Goal: Task Accomplishment & Management: Manage account settings

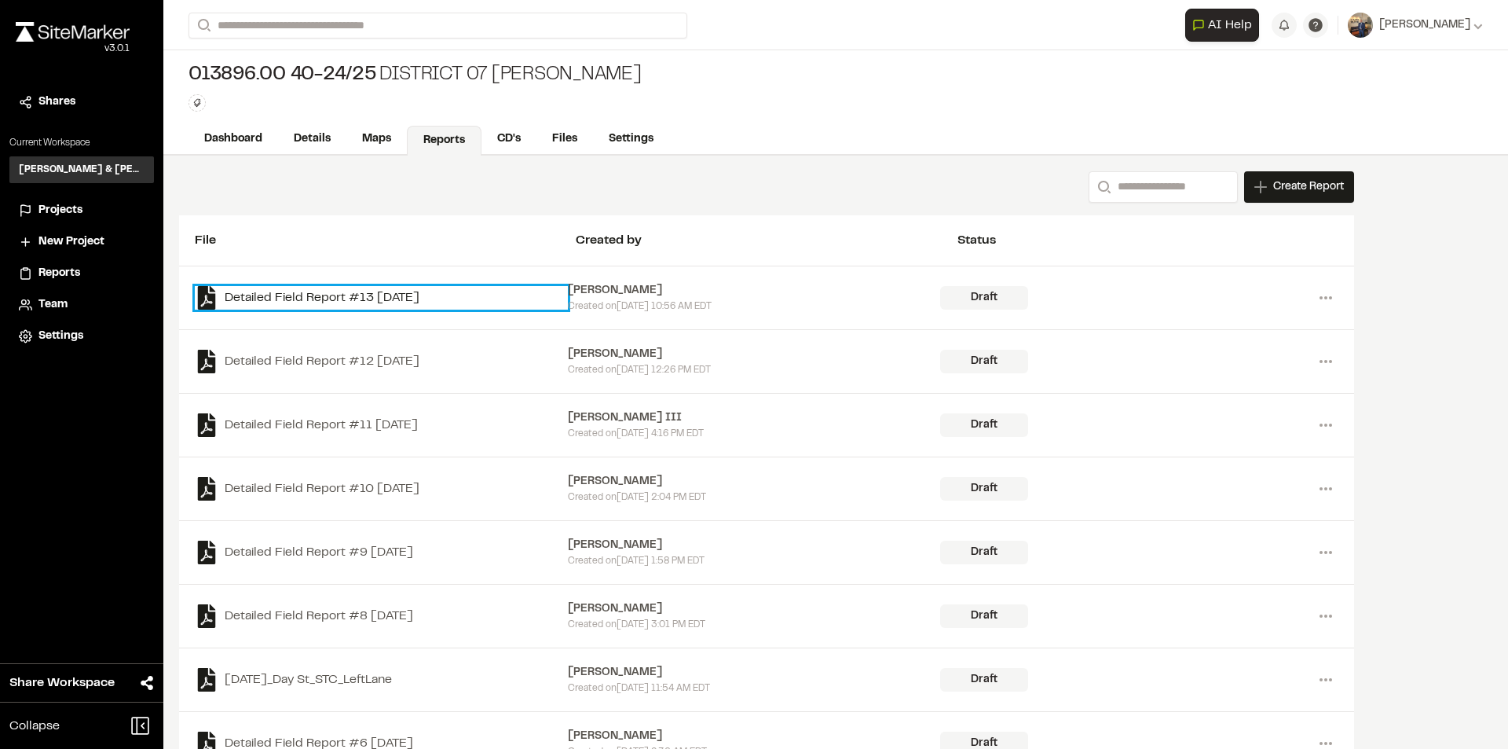
click at [370, 298] on link "Detailed Field Report #13 [DATE]" at bounding box center [381, 298] width 373 height 24
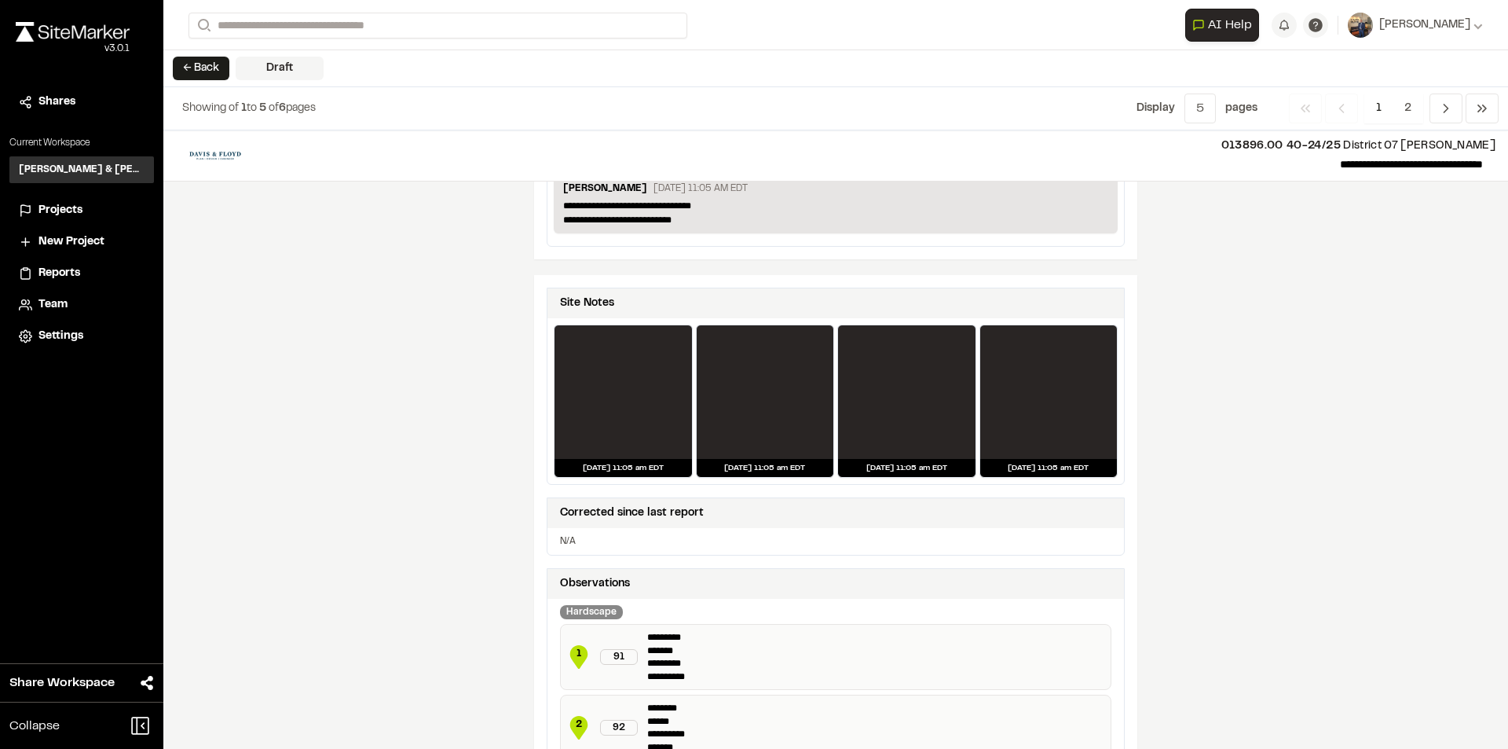
scroll to position [566, 0]
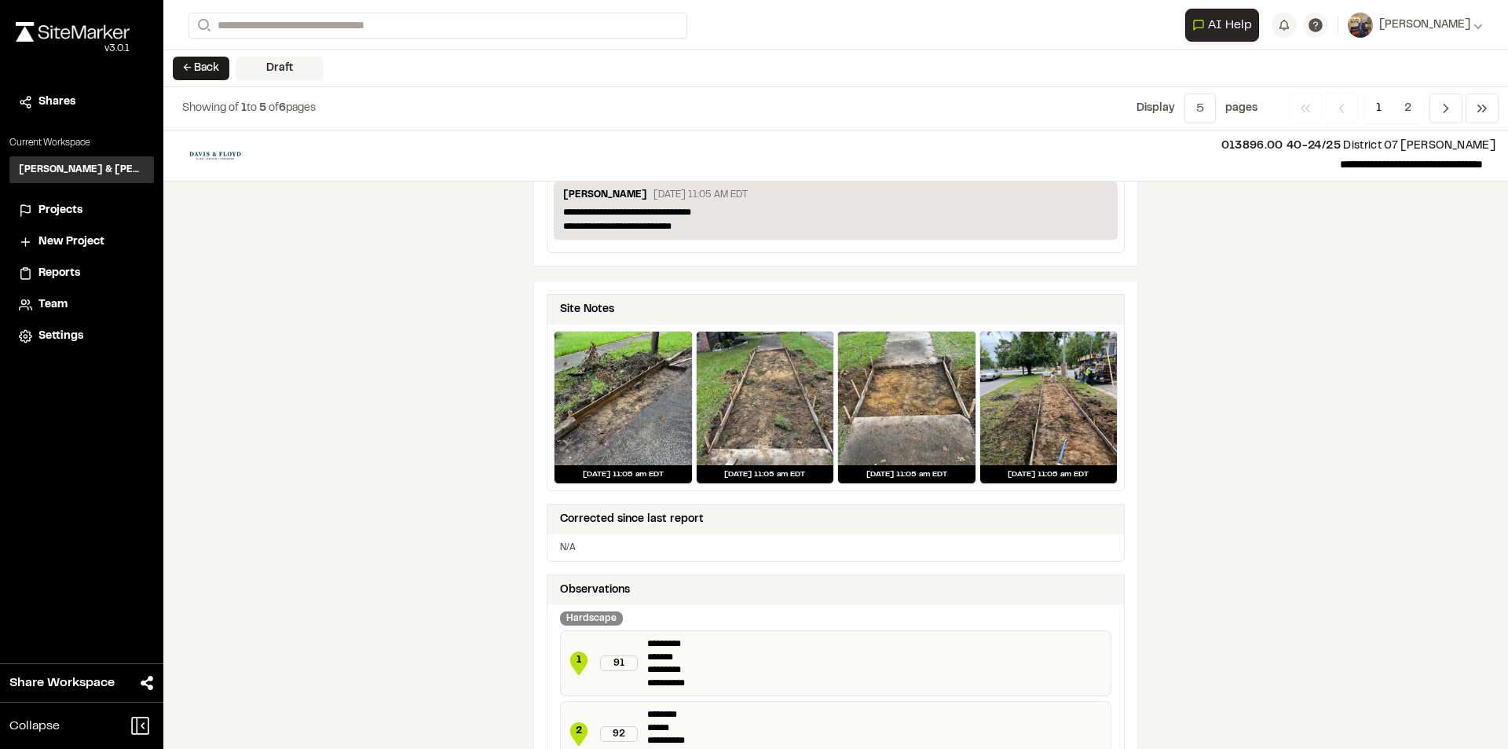
click at [610, 420] on div at bounding box center [623, 399] width 137 height 134
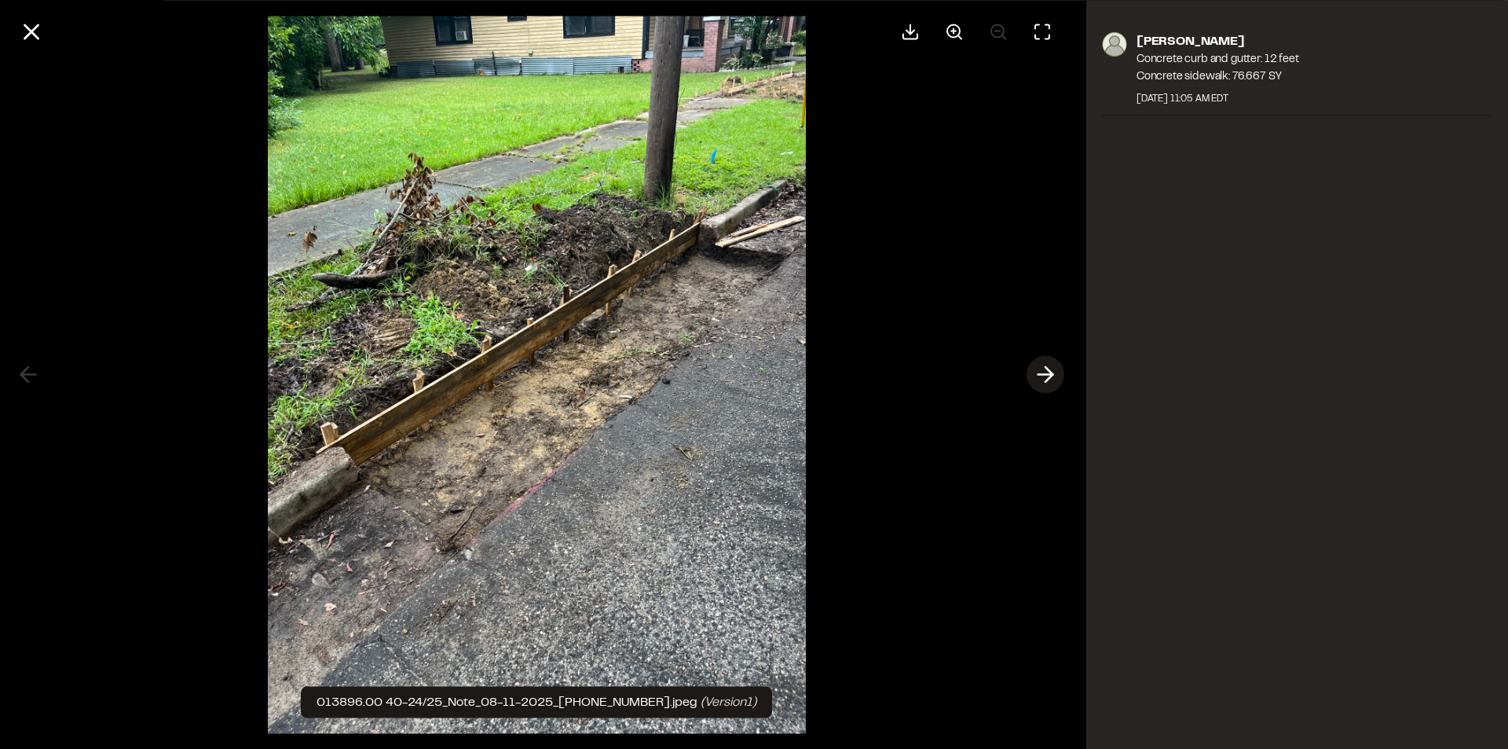
click at [1050, 372] on polyline at bounding box center [1049, 374] width 7 height 15
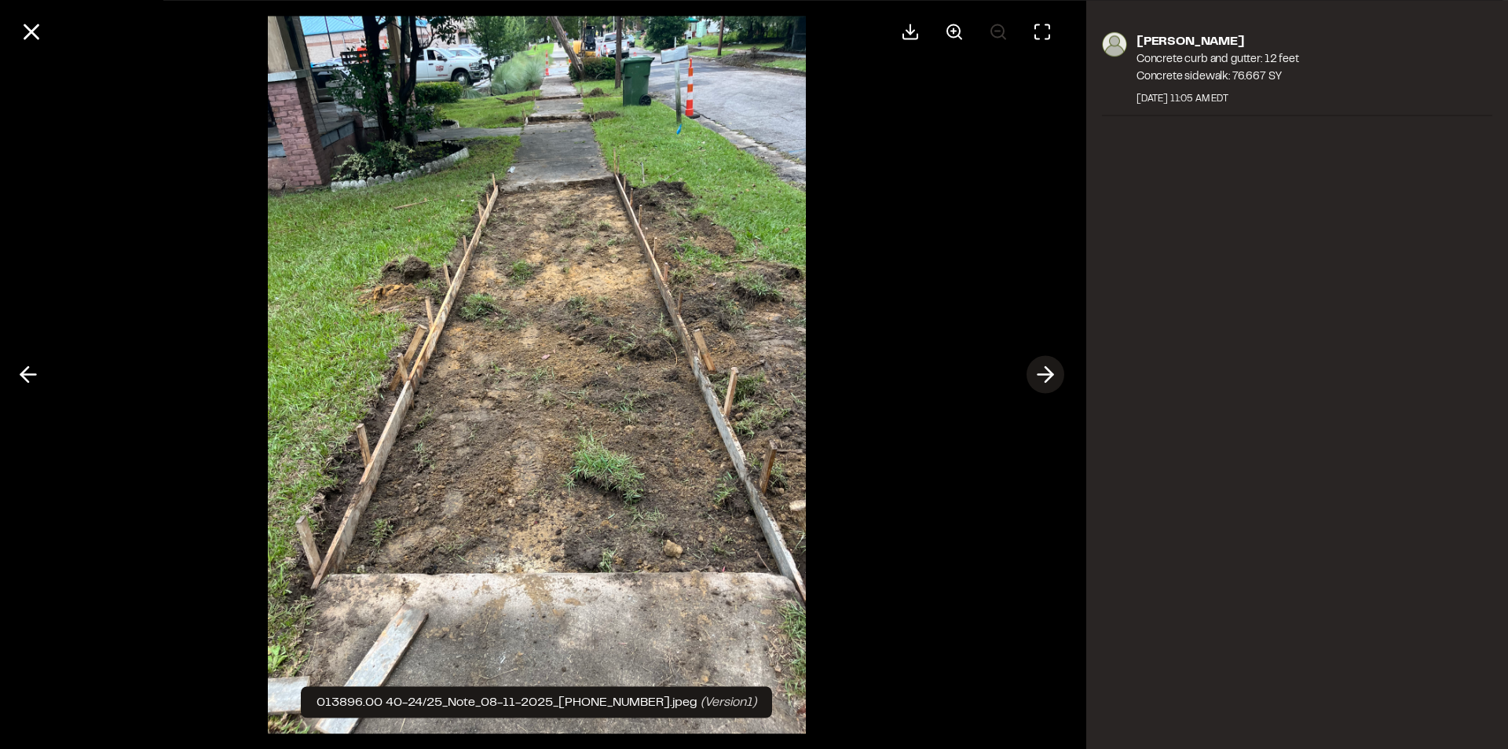
click at [1050, 372] on polyline at bounding box center [1049, 374] width 7 height 15
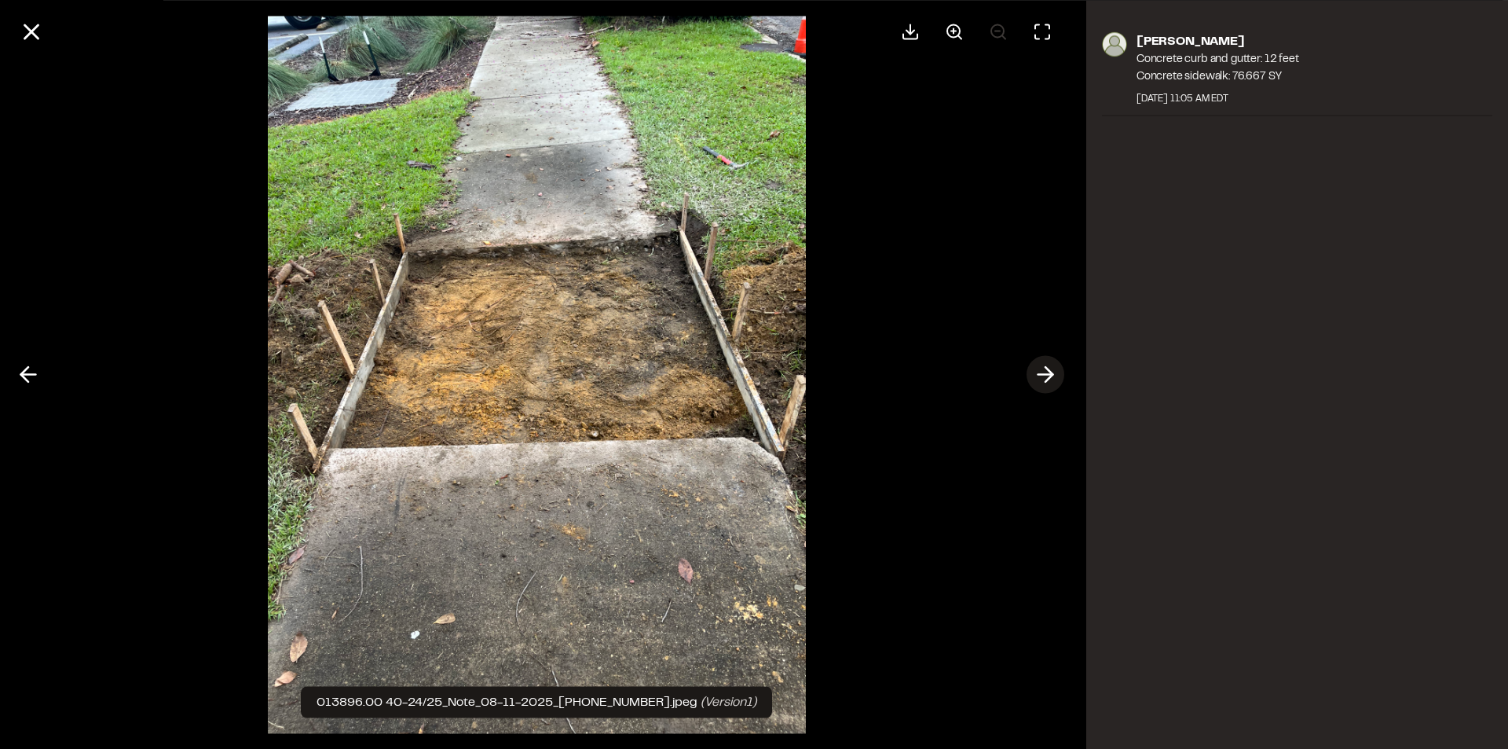
click at [1050, 371] on polyline at bounding box center [1049, 374] width 7 height 15
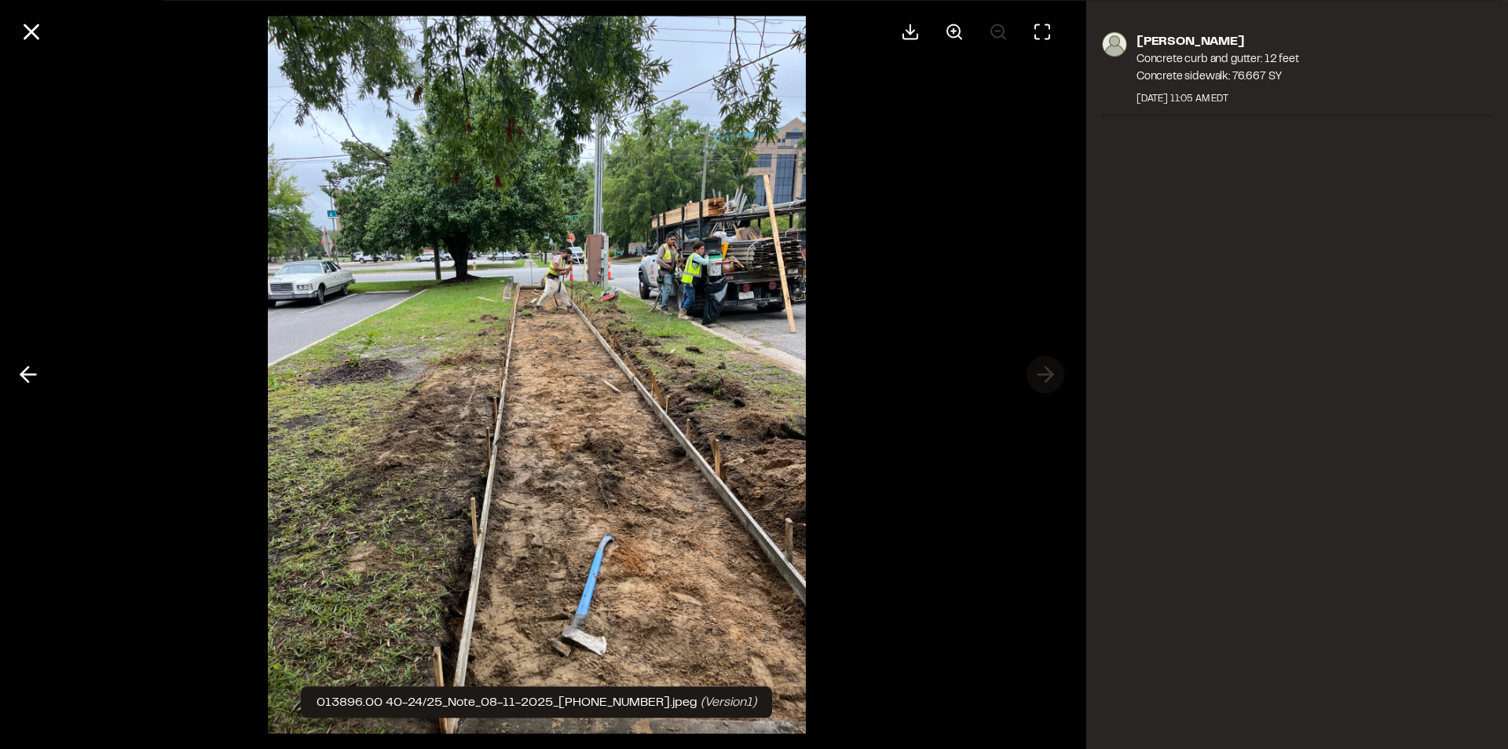
click at [1050, 371] on div at bounding box center [537, 374] width 1074 height 749
click at [963, 33] on icon at bounding box center [954, 31] width 19 height 19
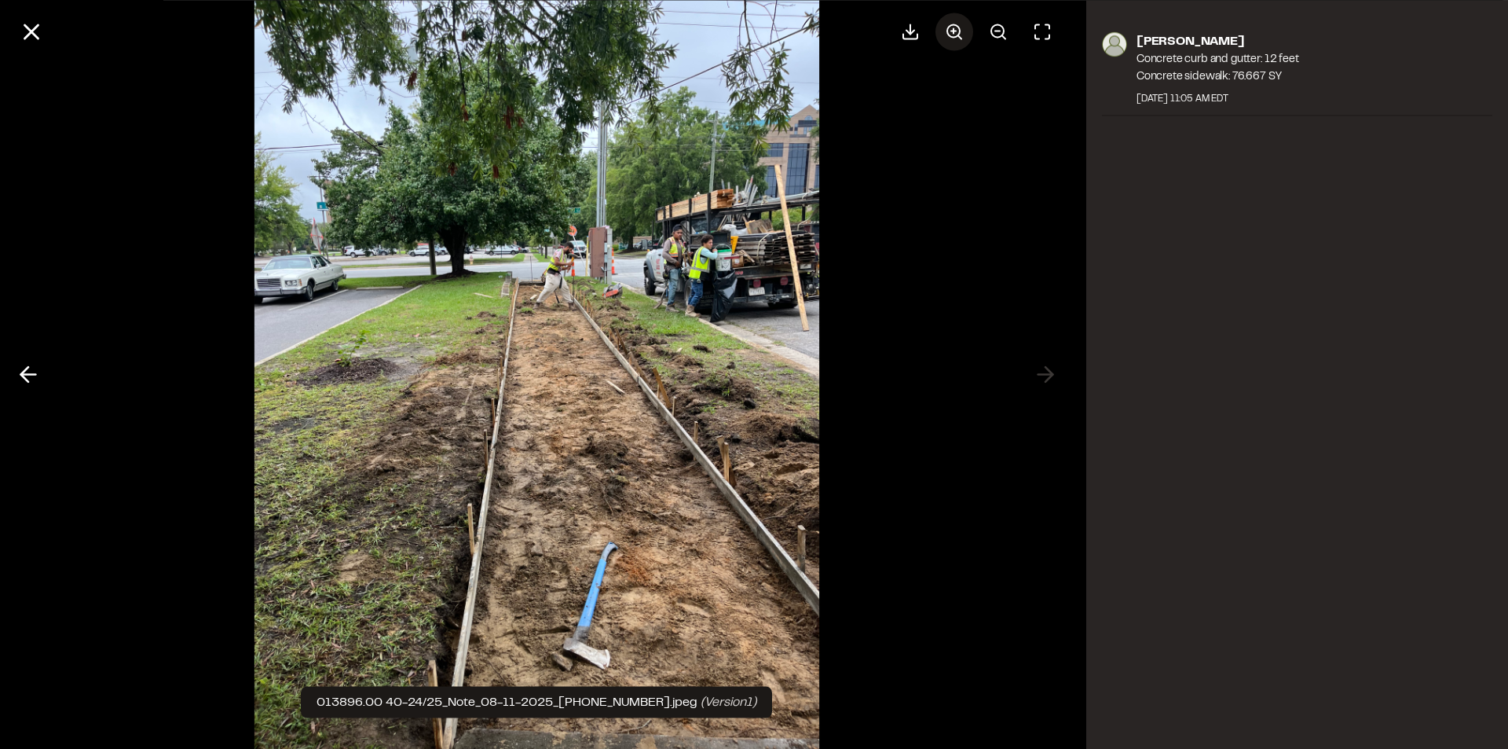
click at [963, 33] on icon at bounding box center [954, 31] width 19 height 19
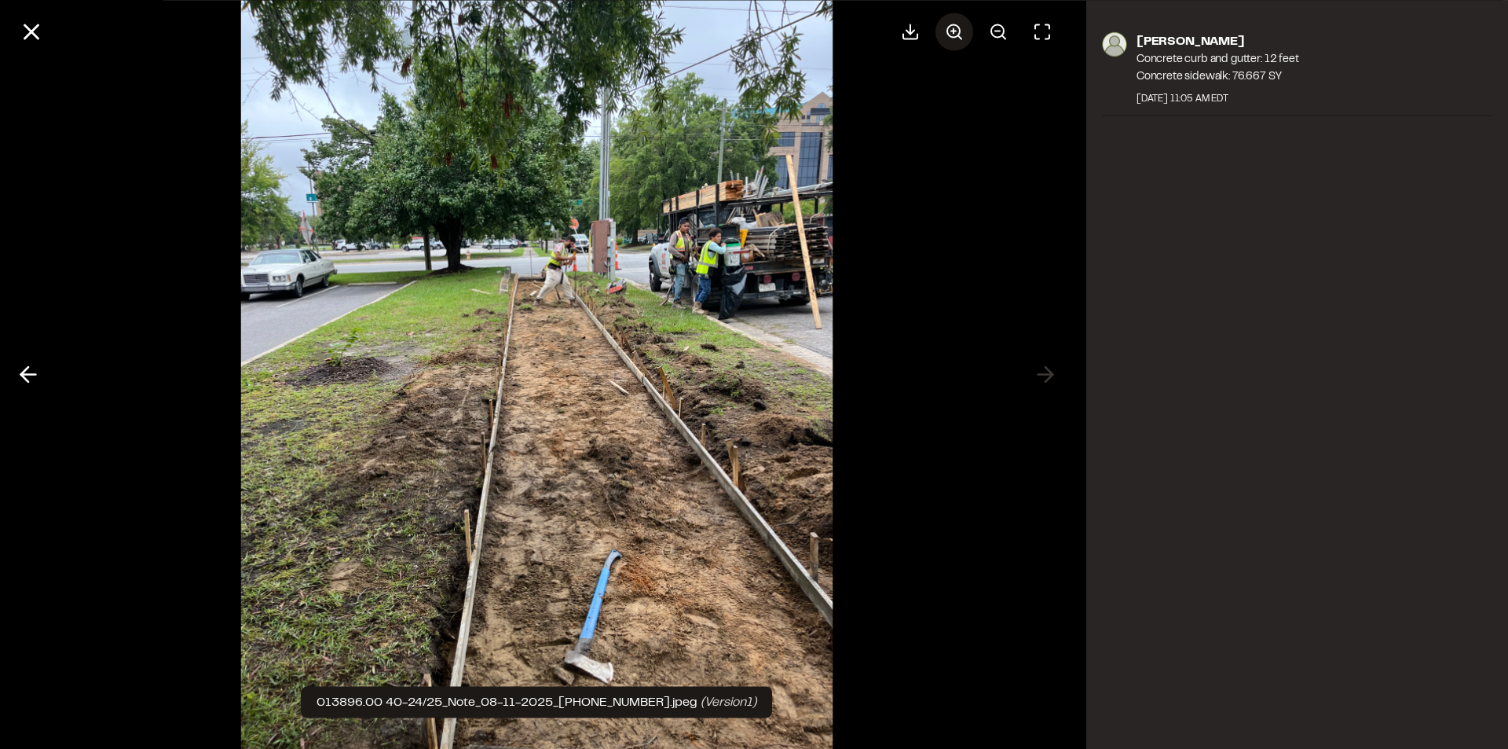
click at [963, 33] on icon at bounding box center [954, 31] width 19 height 19
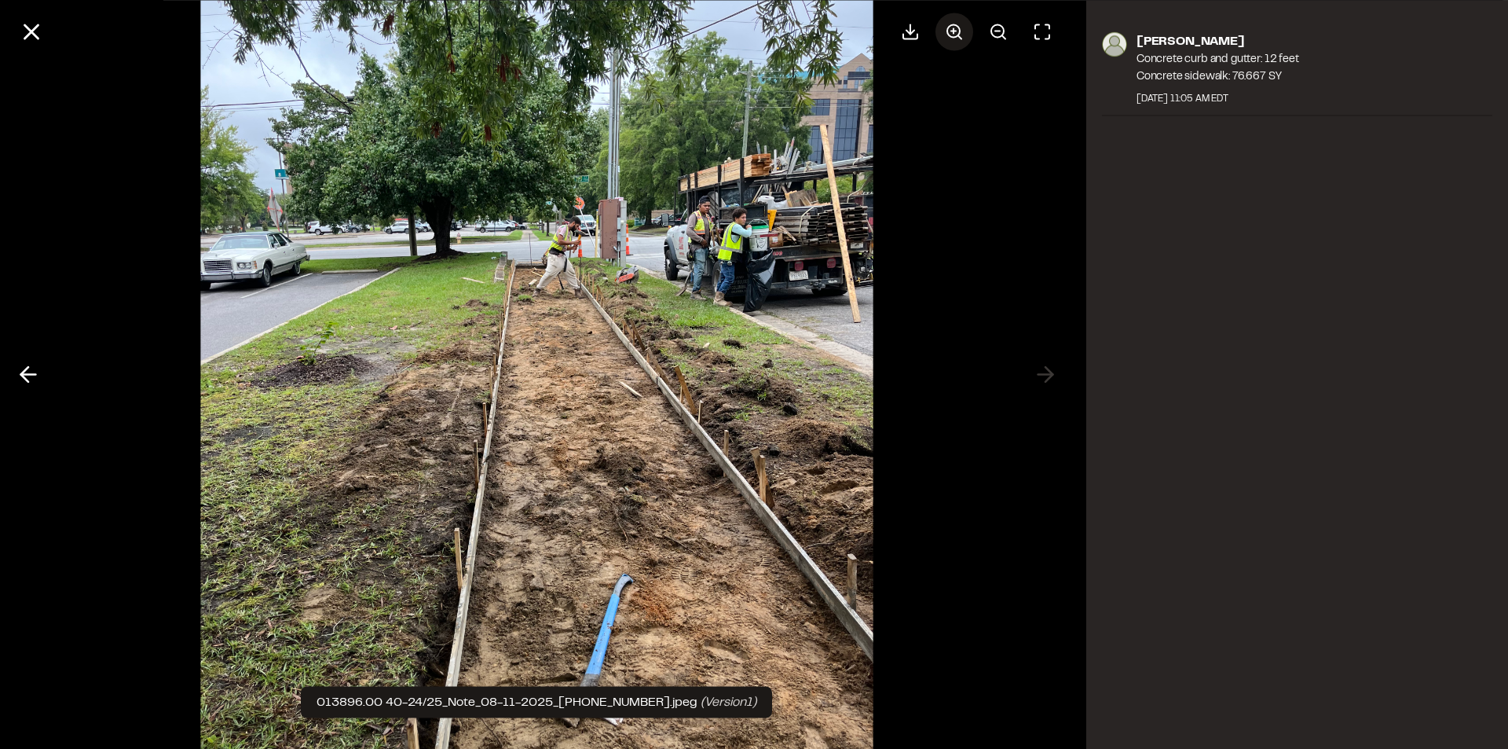
click at [963, 33] on icon at bounding box center [954, 31] width 19 height 19
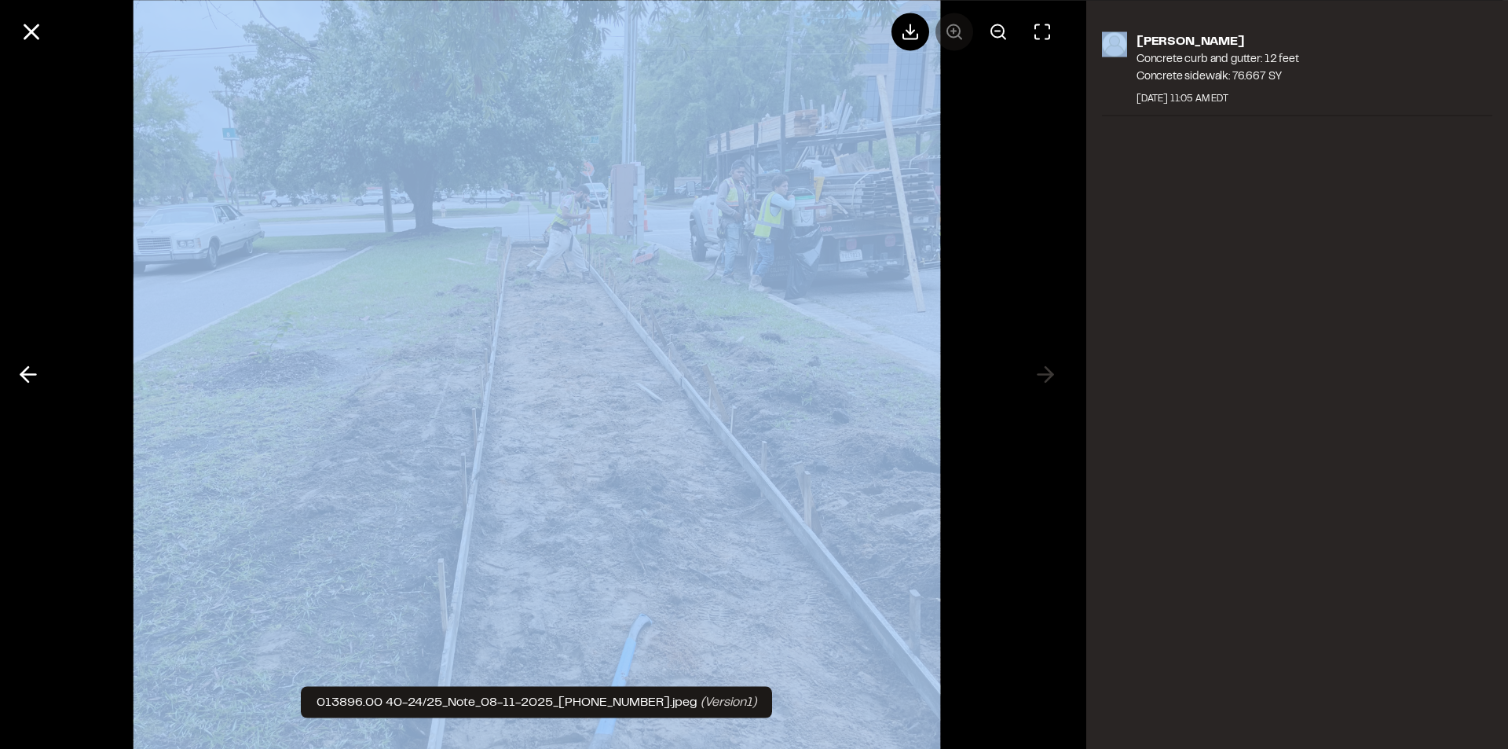
click at [963, 33] on div at bounding box center [977, 32] width 170 height 38
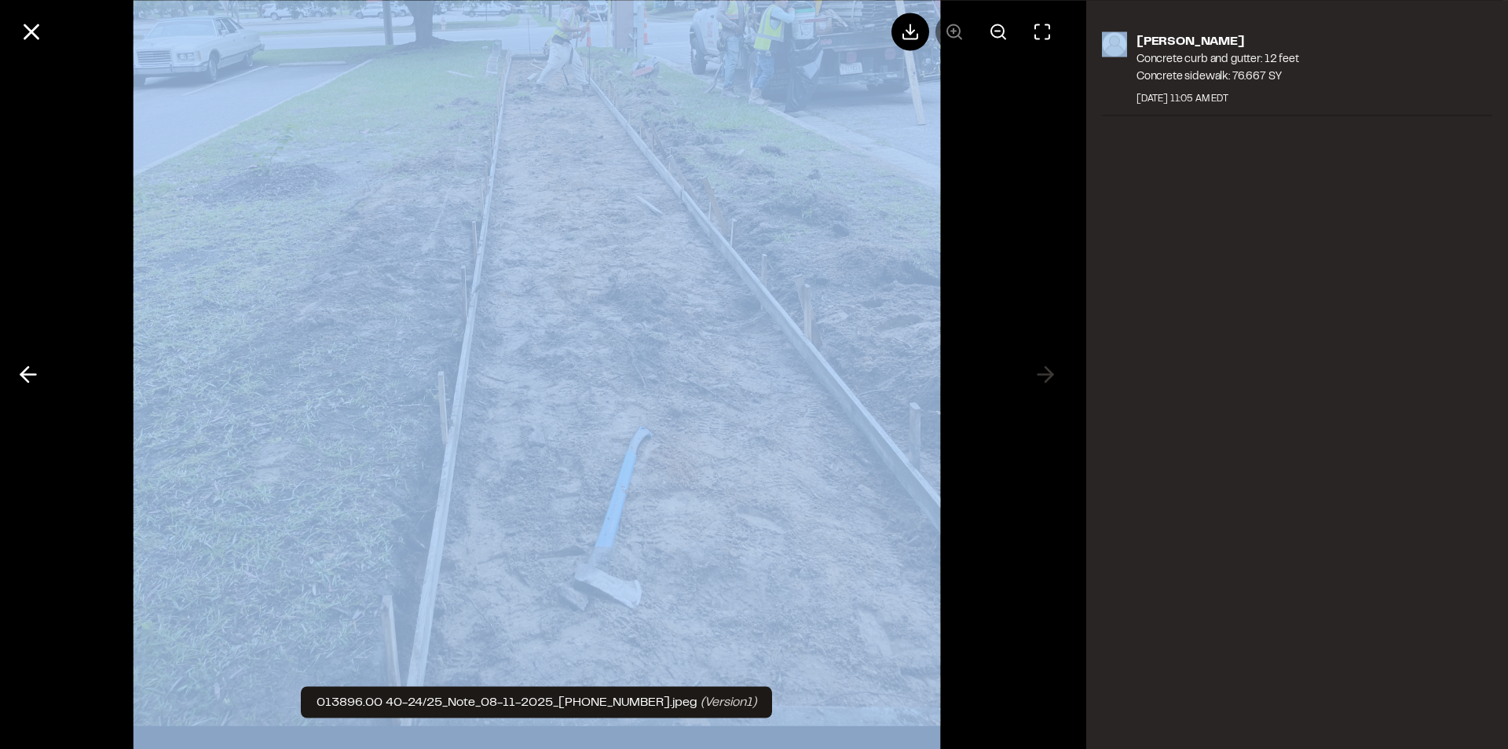
scroll to position [0, 0]
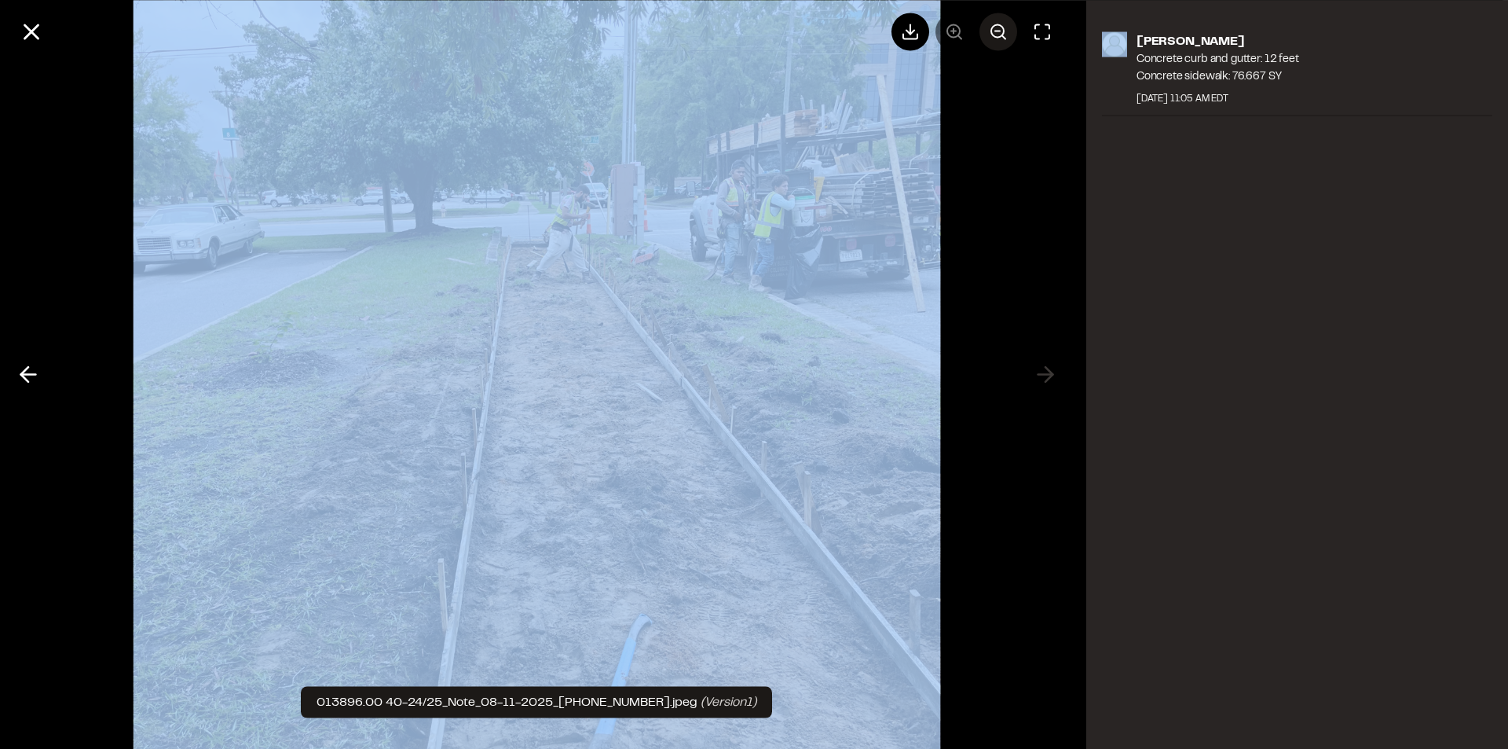
click at [995, 24] on circle at bounding box center [998, 30] width 13 height 13
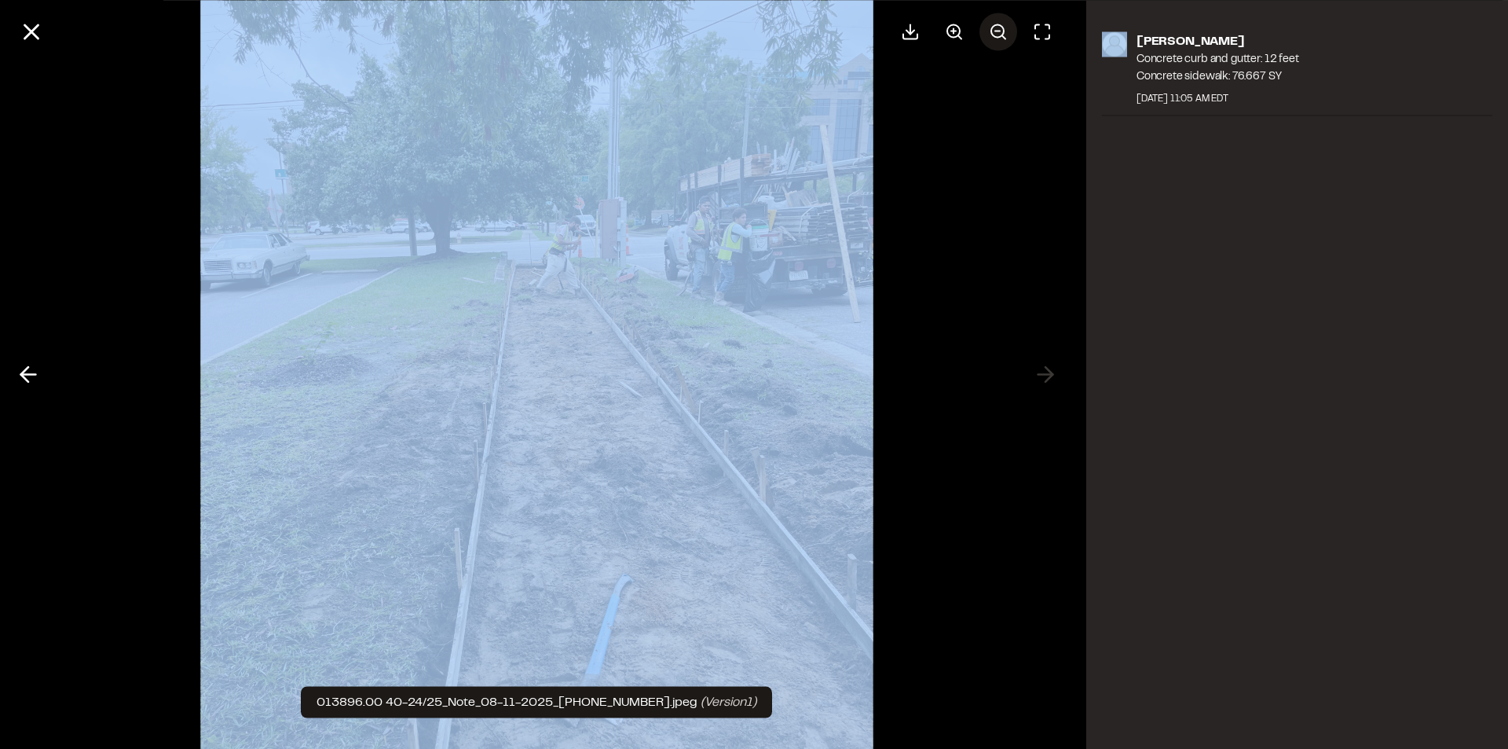
click at [995, 24] on circle at bounding box center [998, 30] width 13 height 13
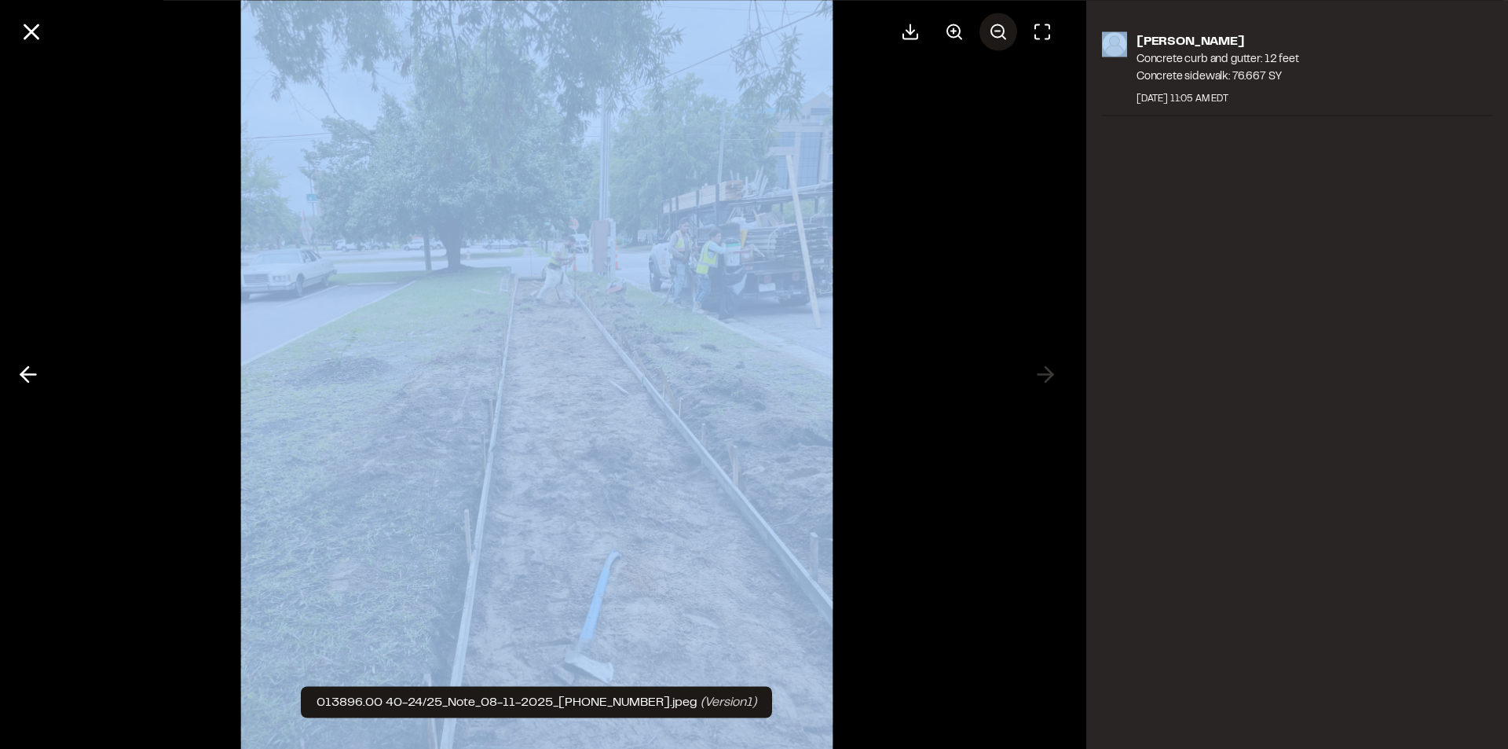
click at [995, 24] on circle at bounding box center [998, 30] width 13 height 13
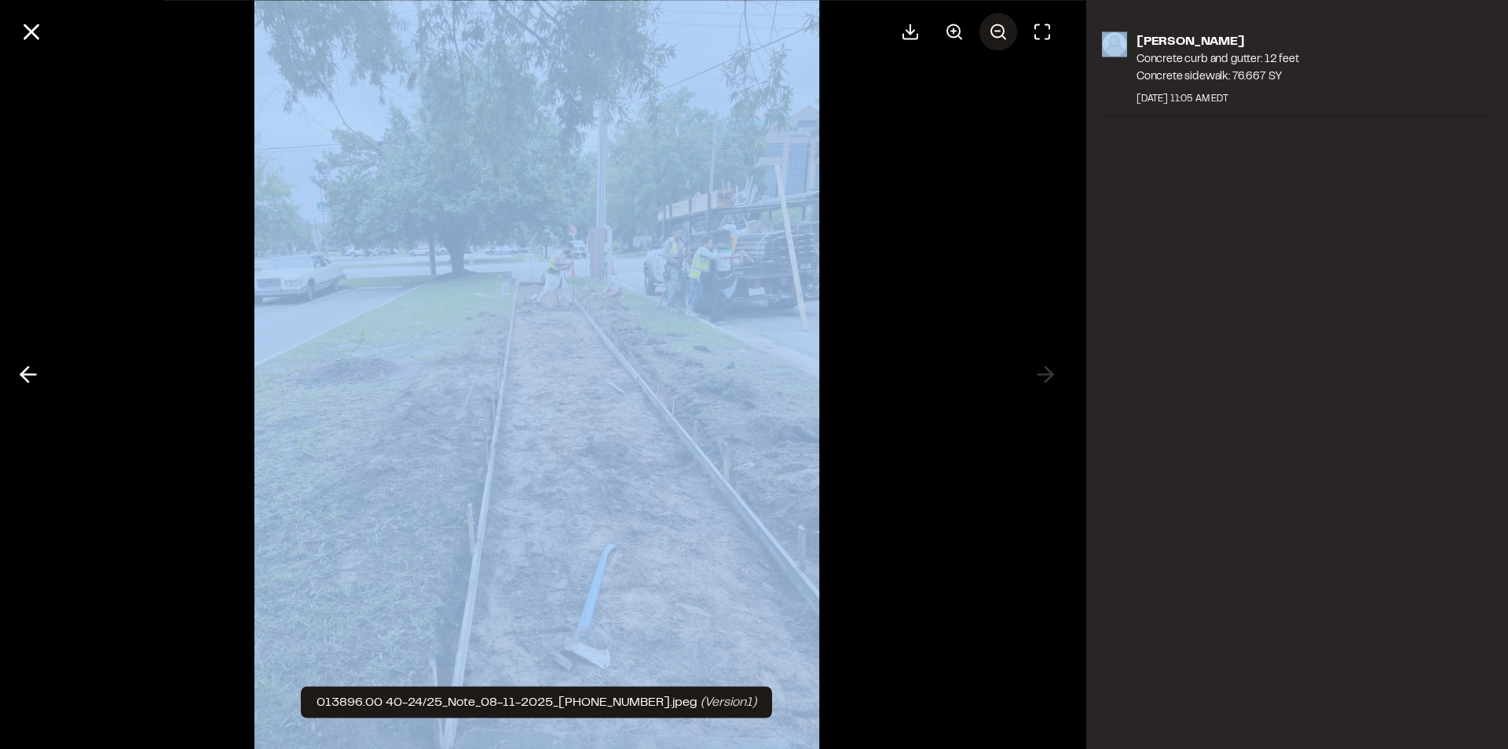
click at [995, 24] on circle at bounding box center [998, 30] width 13 height 13
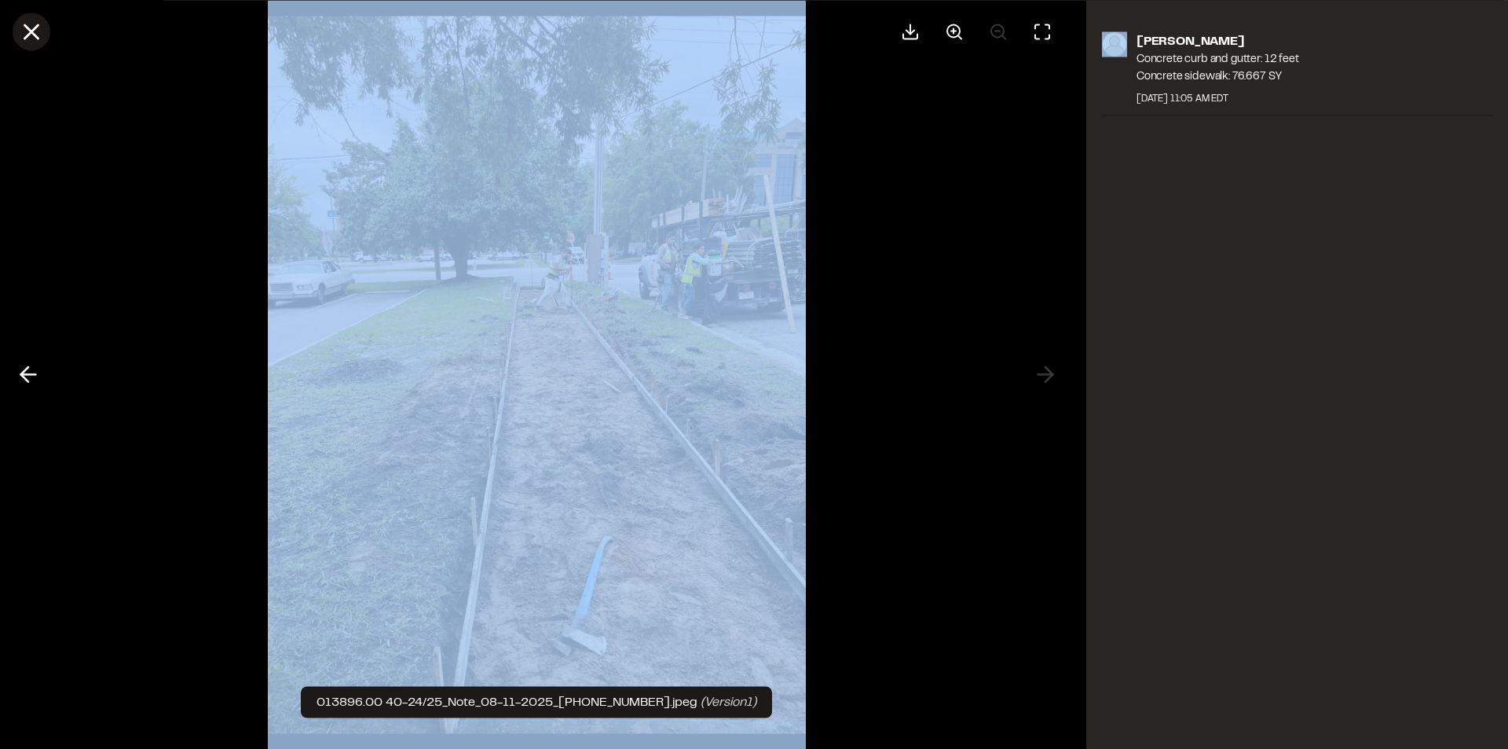
click at [37, 29] on icon at bounding box center [31, 31] width 27 height 27
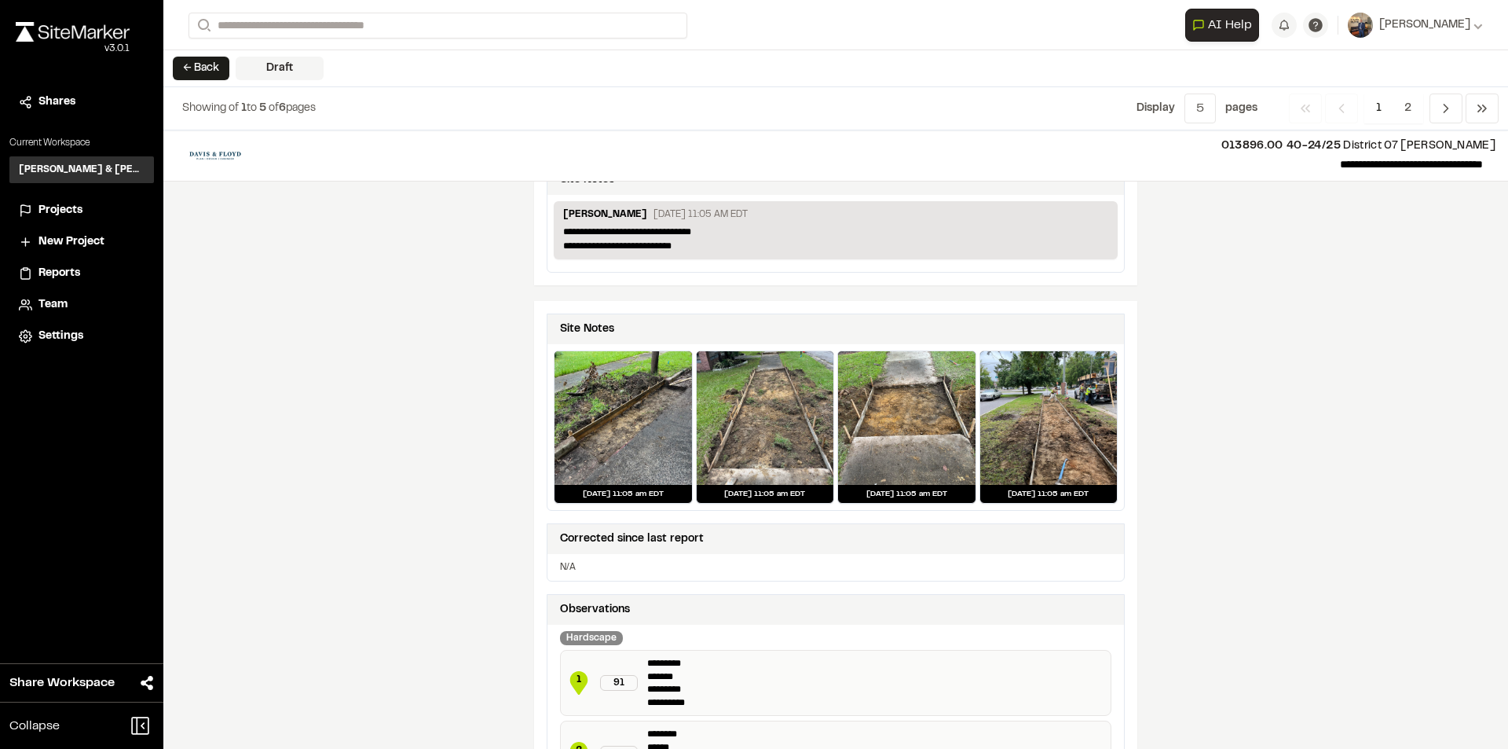
scroll to position [786, 0]
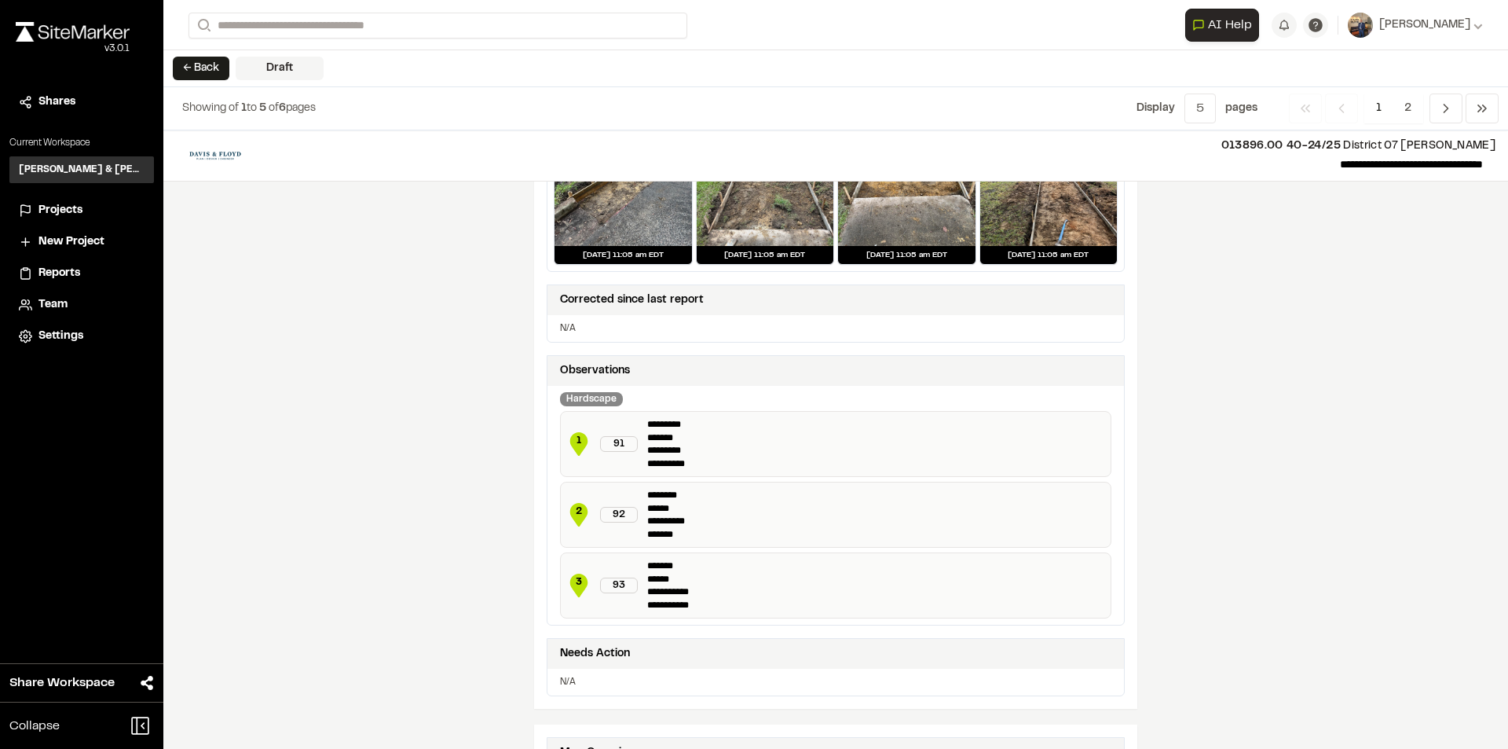
click at [192, 59] on button "← Back" at bounding box center [201, 69] width 57 height 24
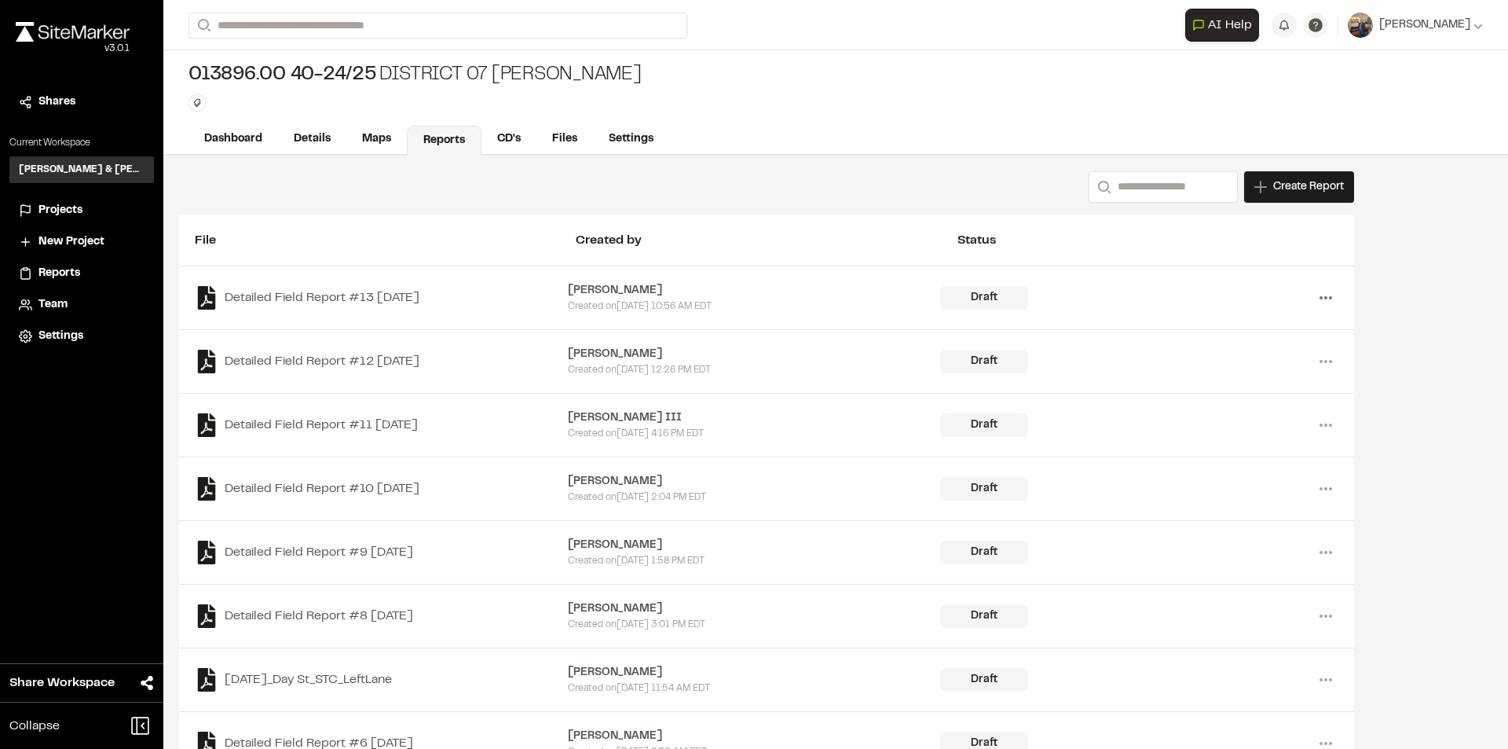
click at [1316, 298] on icon at bounding box center [1326, 297] width 25 height 25
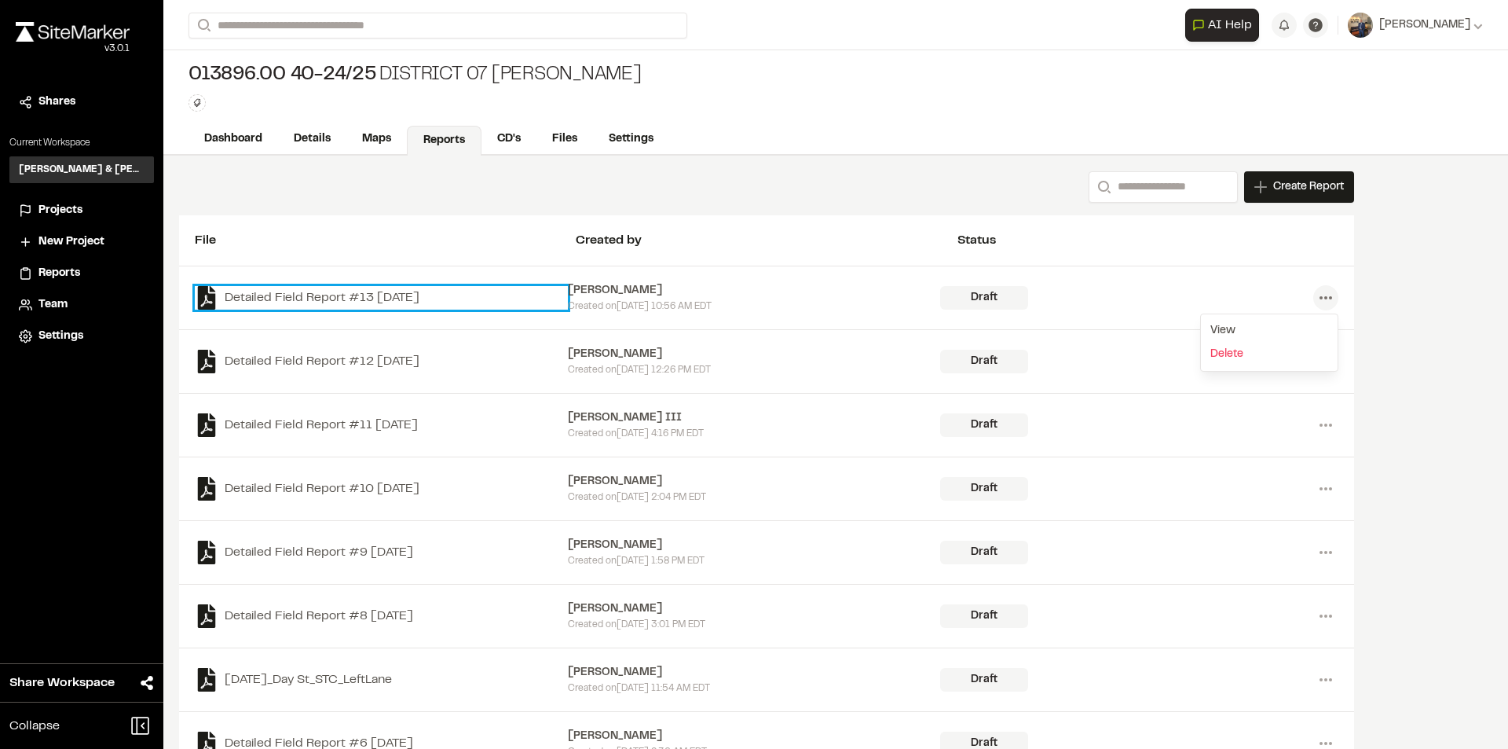
click at [356, 291] on link "Detailed Field Report #13 [DATE]" at bounding box center [381, 298] width 373 height 24
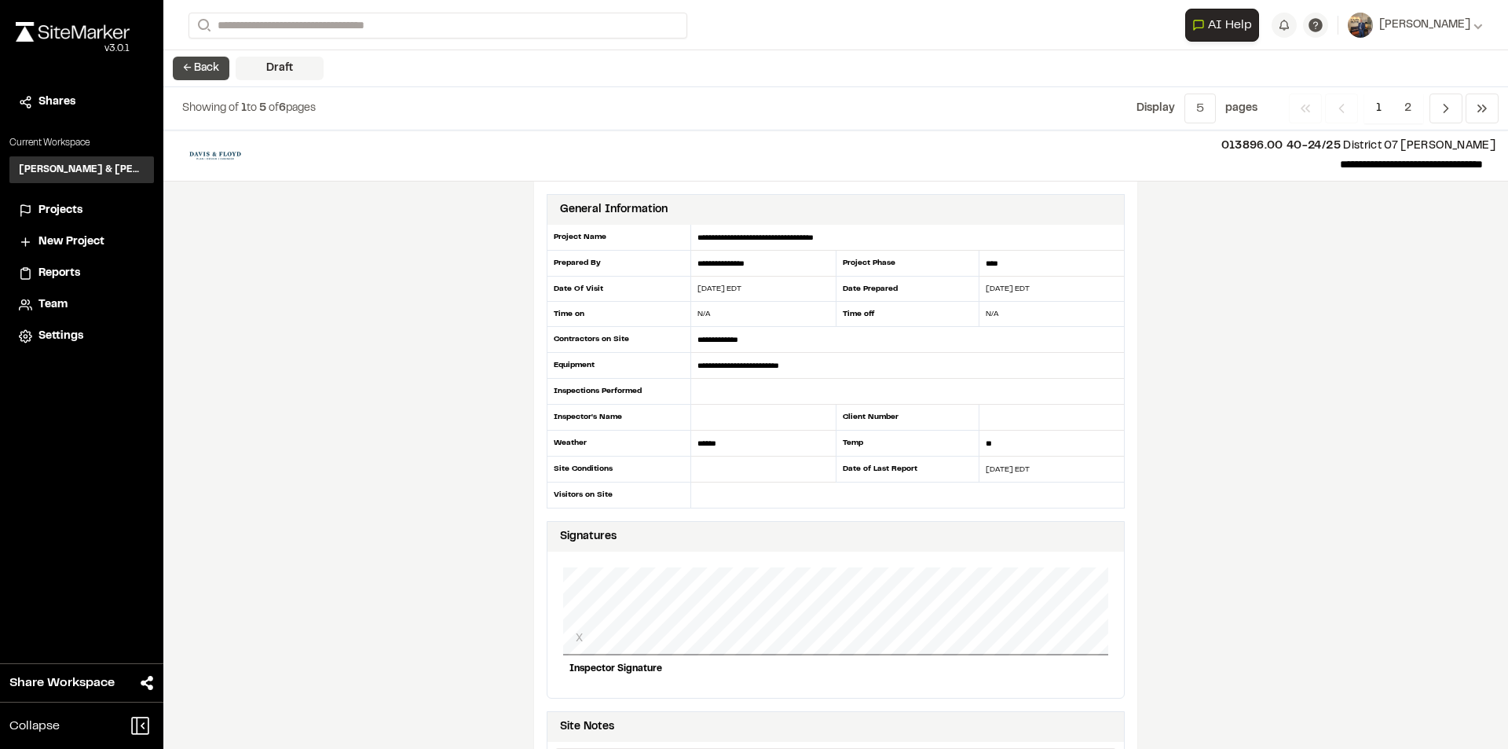
click at [198, 74] on button "← Back" at bounding box center [201, 69] width 57 height 24
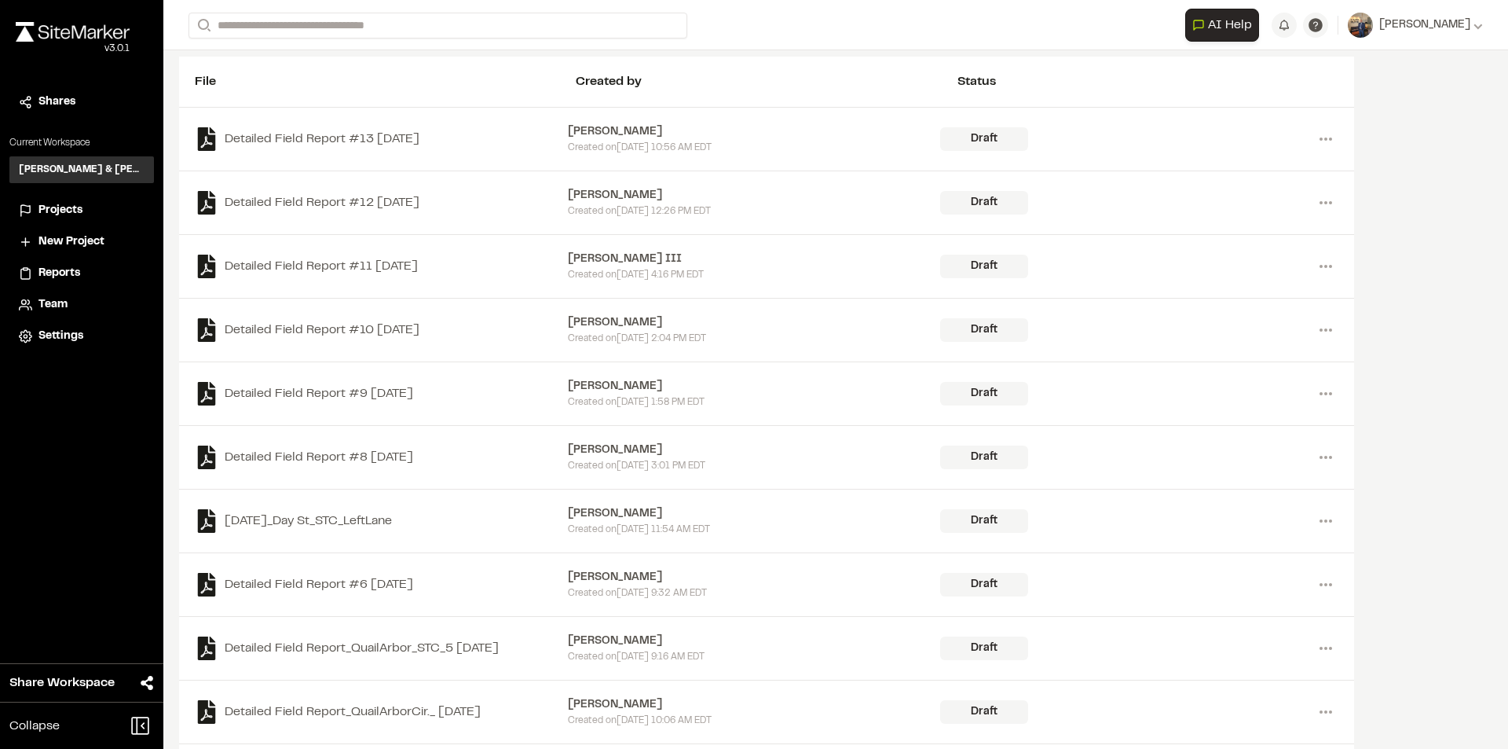
scroll to position [157, 0]
click at [68, 210] on span "Projects" at bounding box center [60, 210] width 44 height 17
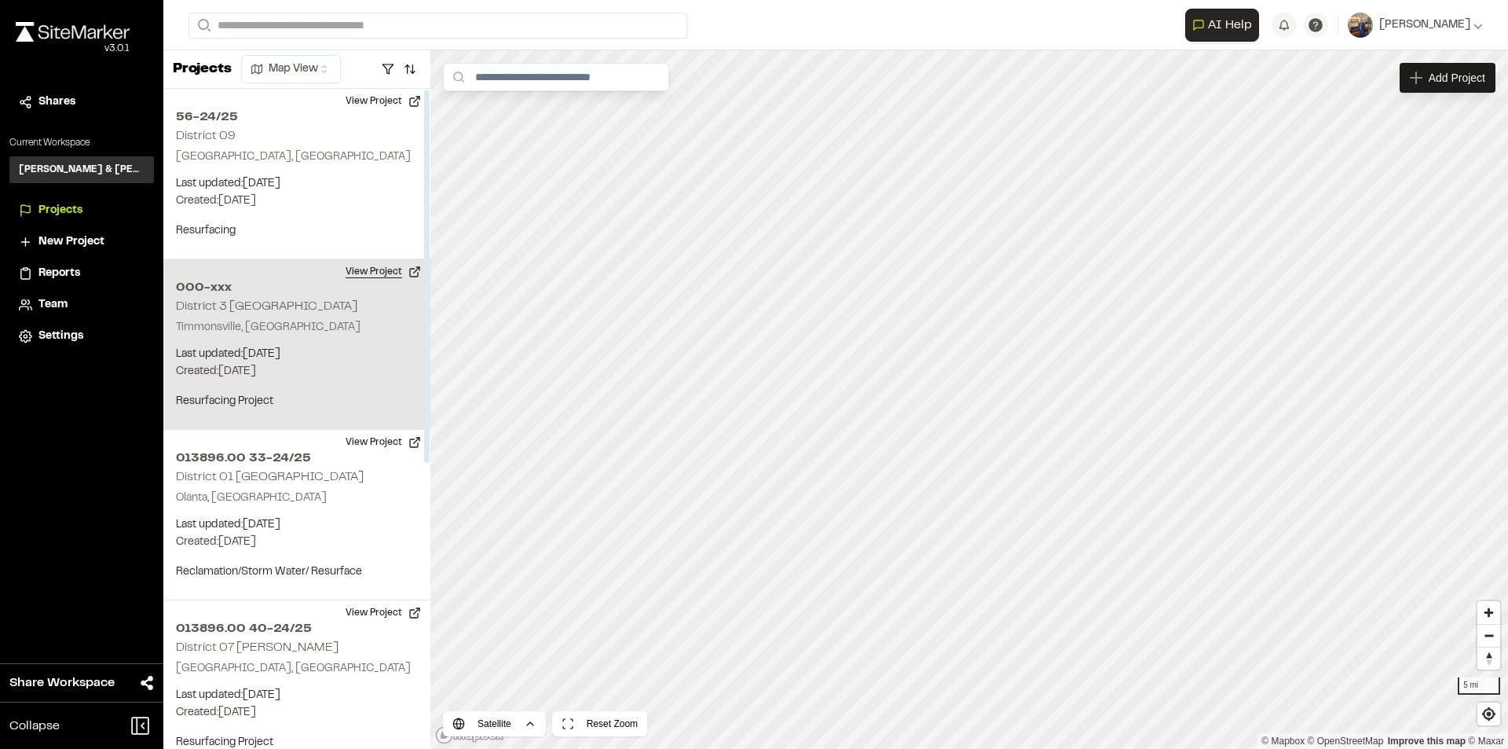
click at [387, 272] on button "View Project" at bounding box center [383, 271] width 94 height 25
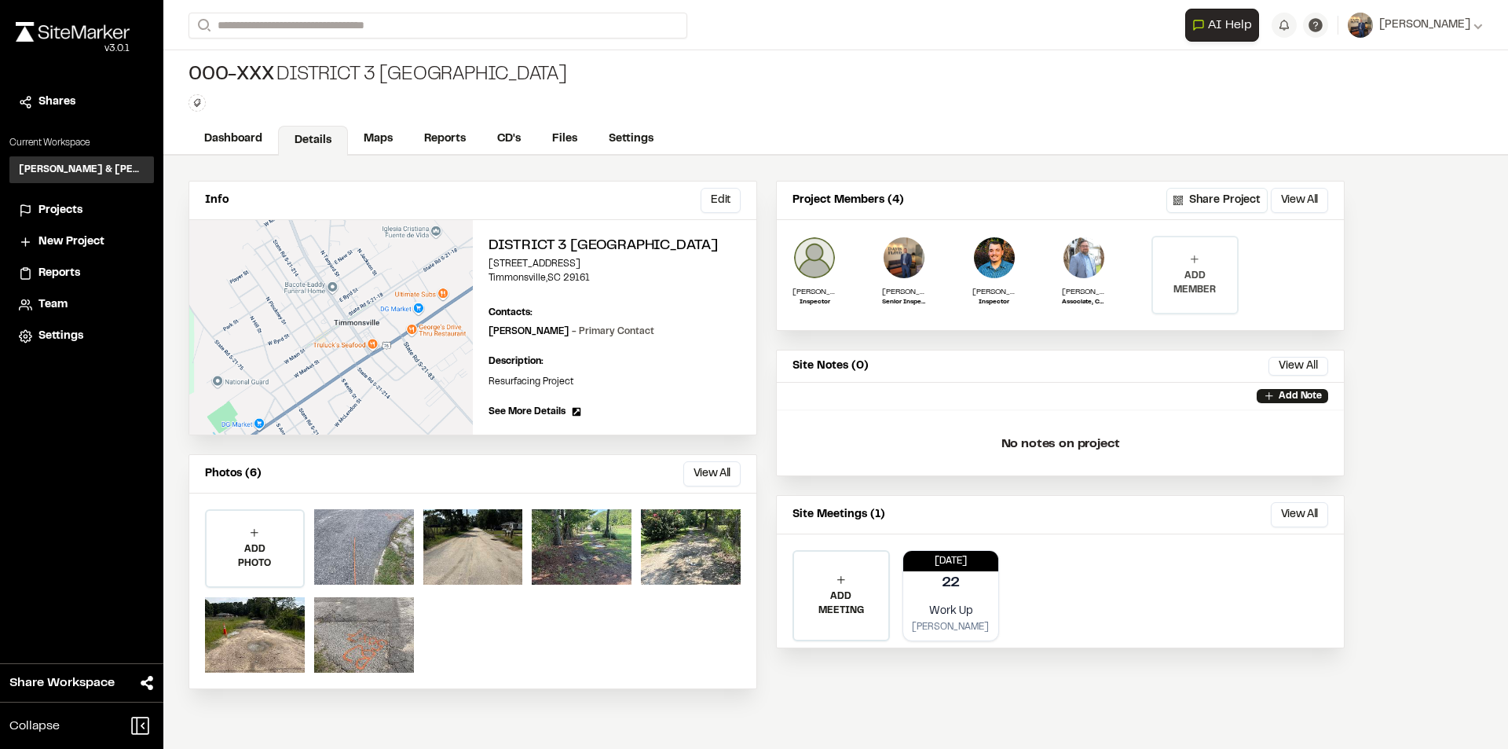
click at [1191, 266] on div "ADD MEMBER" at bounding box center [1194, 274] width 83 height 75
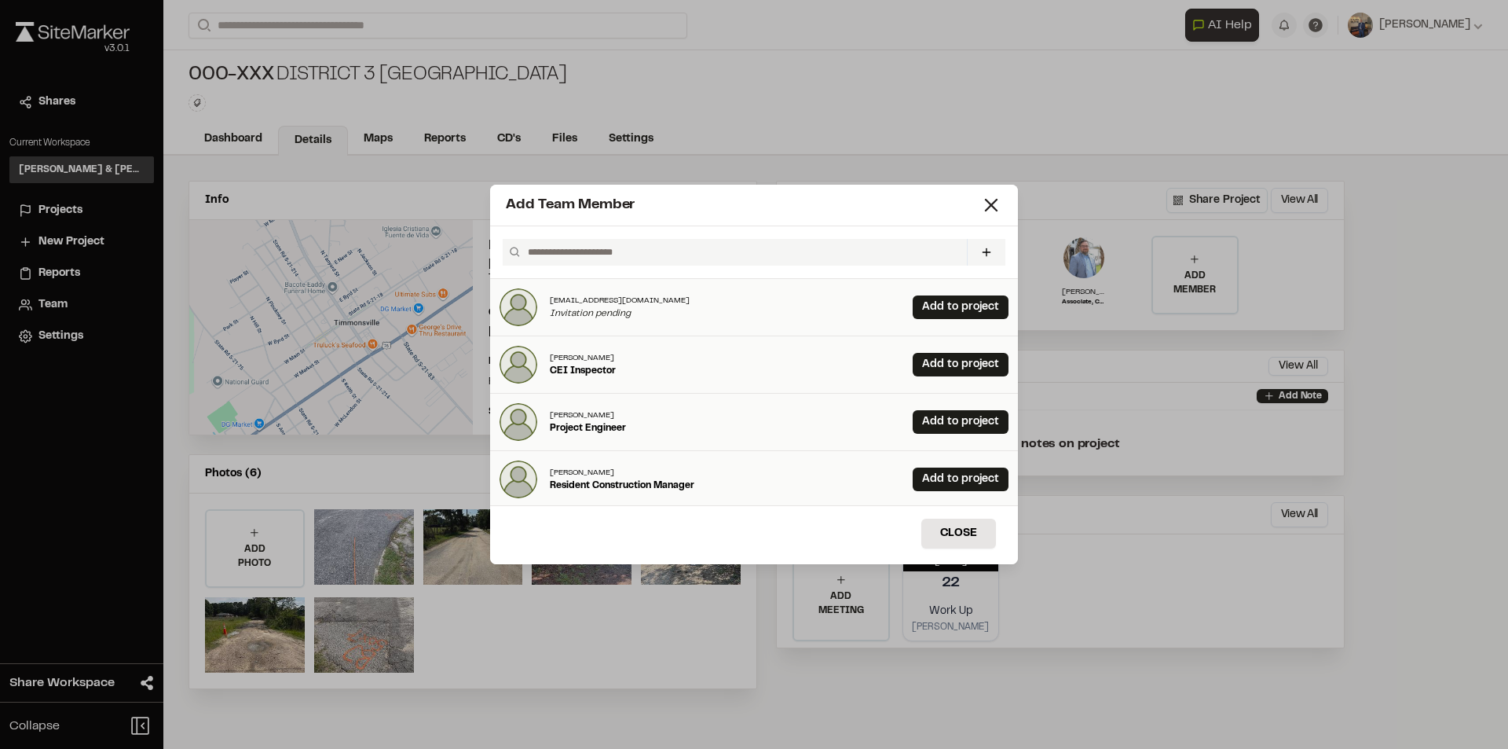
click at [697, 241] on input "text" at bounding box center [741, 252] width 439 height 27
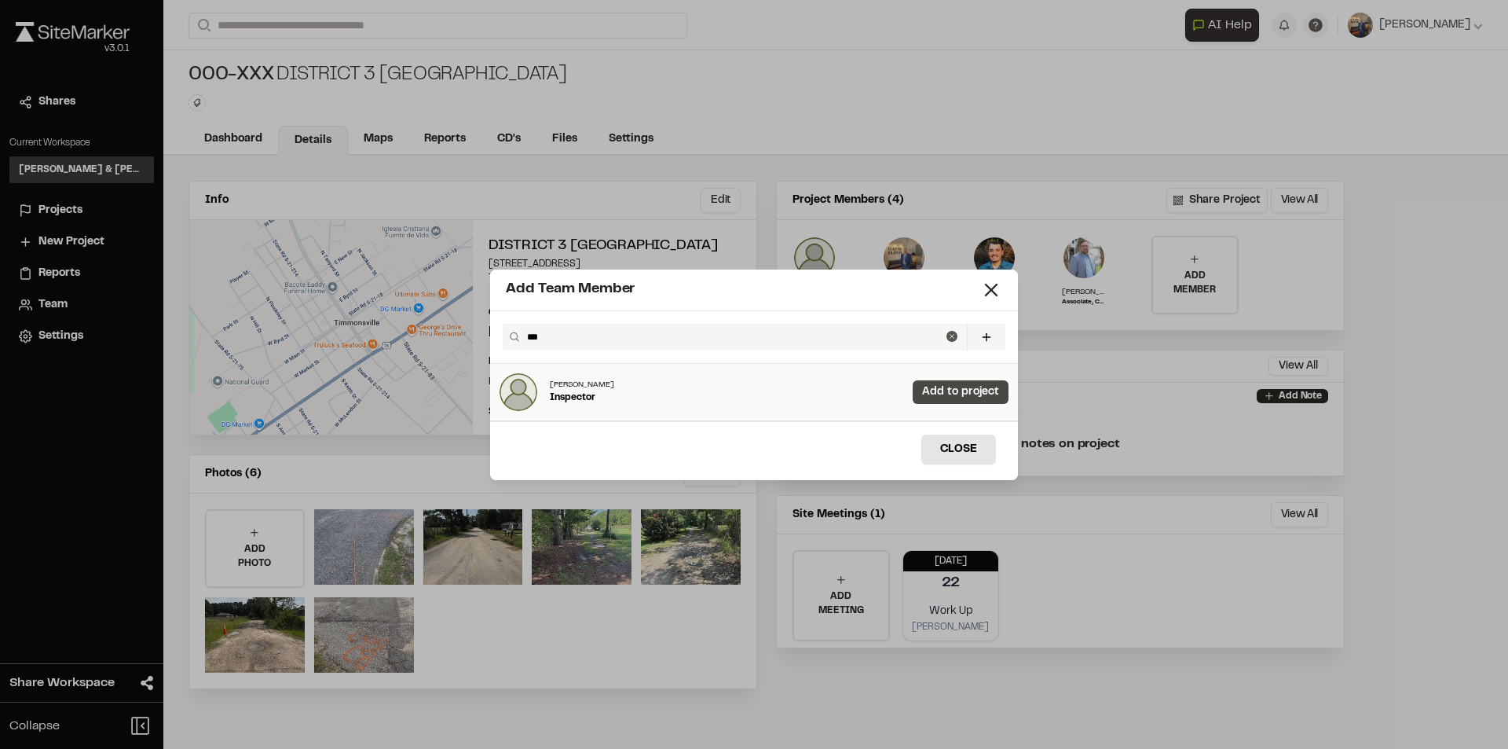
type input "***"
click at [966, 392] on link "Add to project" at bounding box center [961, 392] width 96 height 24
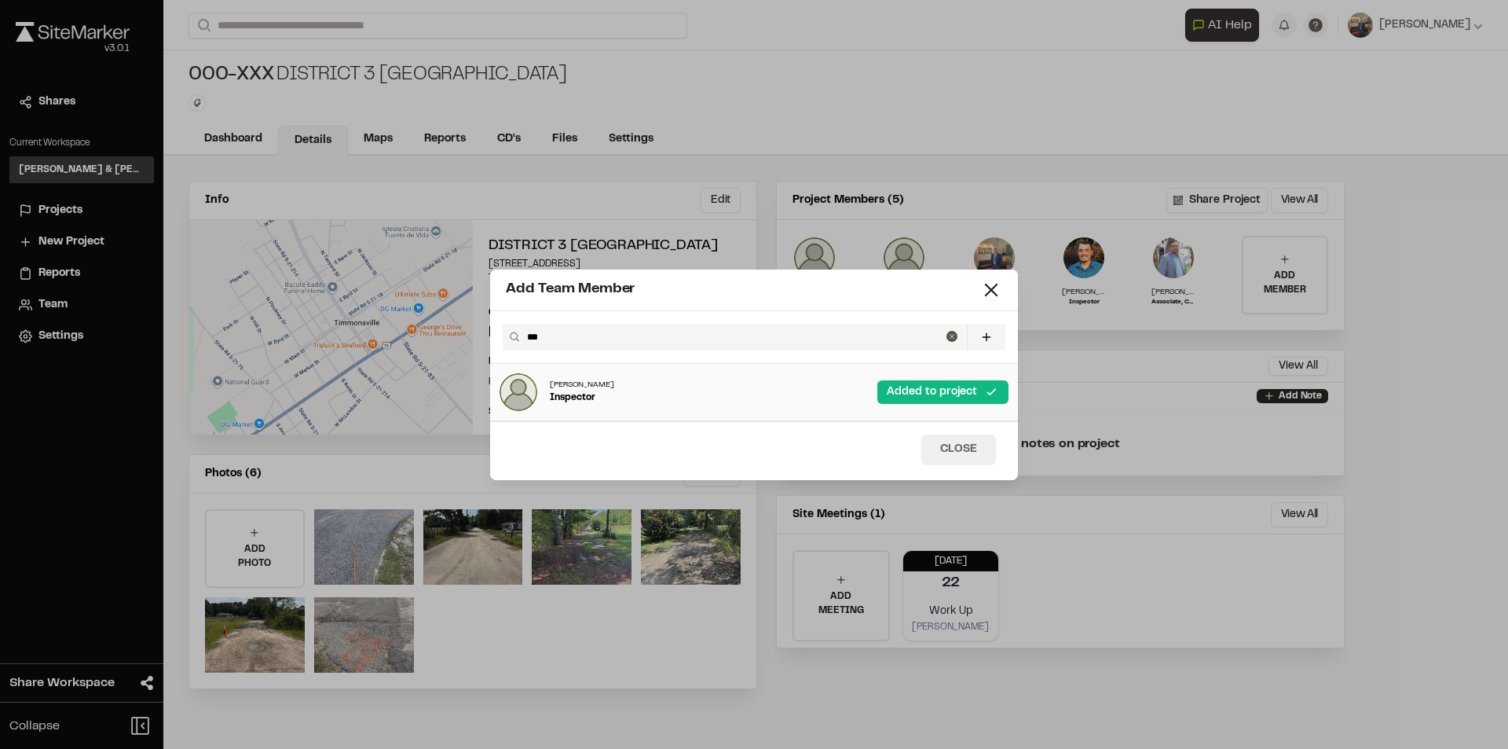
click at [948, 441] on button "Close" at bounding box center [959, 449] width 75 height 30
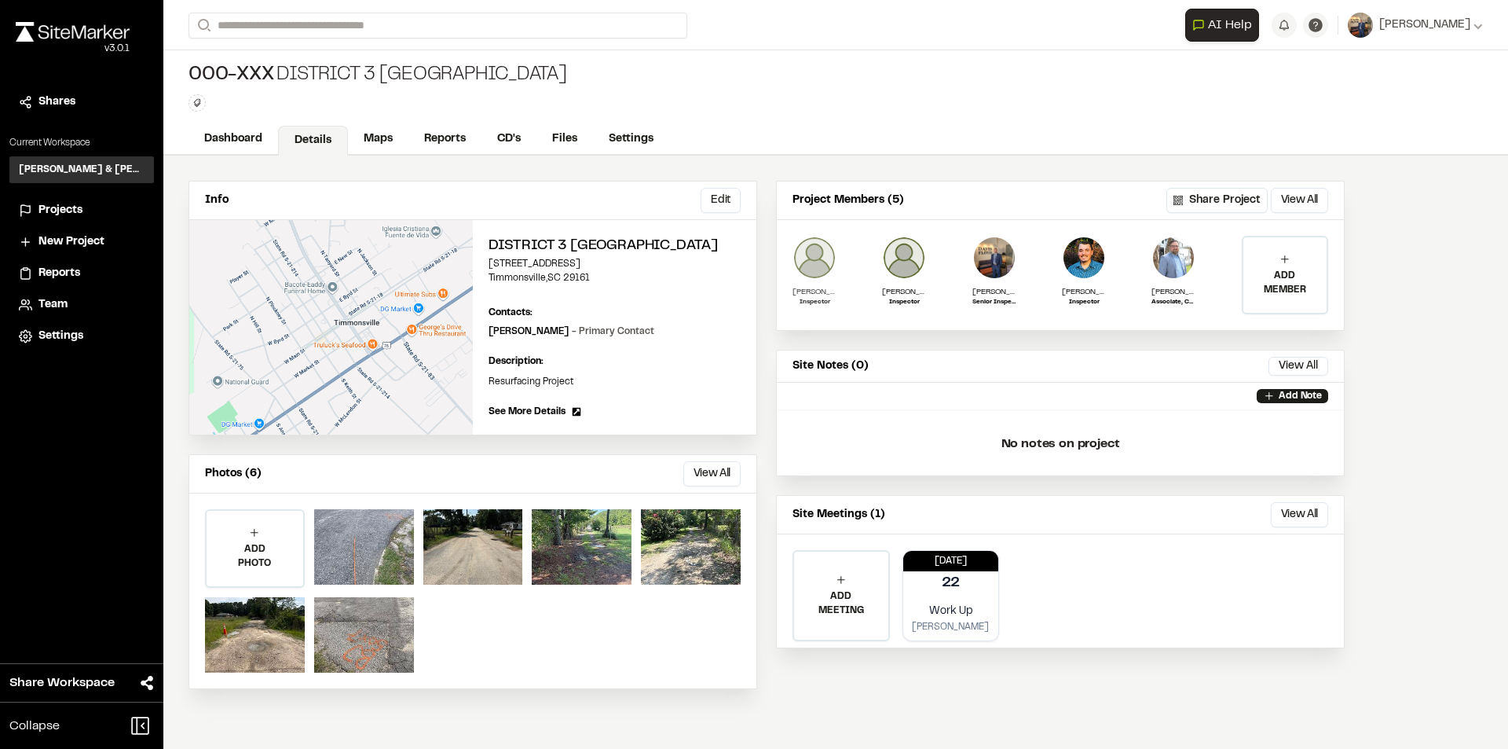
click at [826, 268] on img at bounding box center [815, 258] width 44 height 44
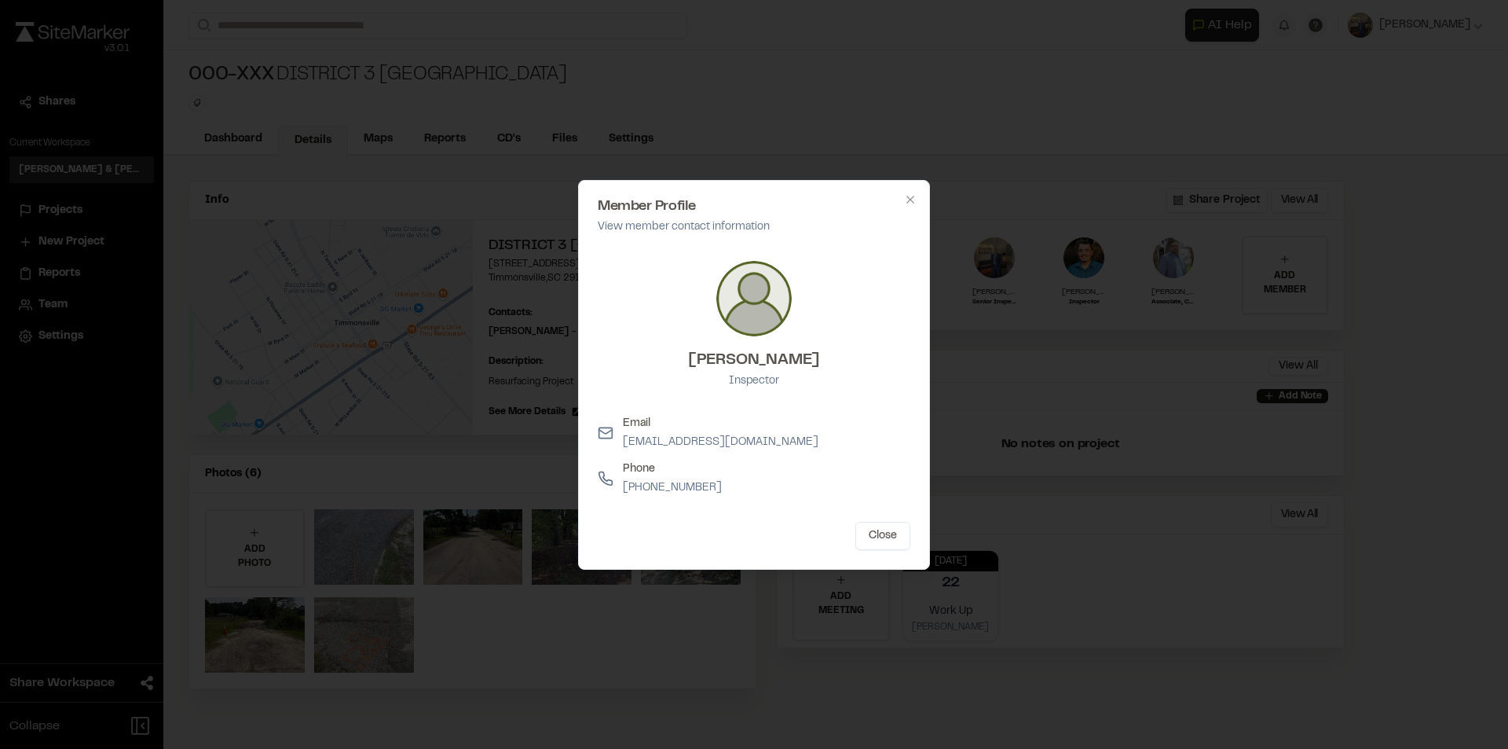
drag, startPoint x: 900, startPoint y: 529, endPoint x: 904, endPoint y: 513, distance: 16.2
click at [899, 528] on button "Close" at bounding box center [883, 536] width 55 height 28
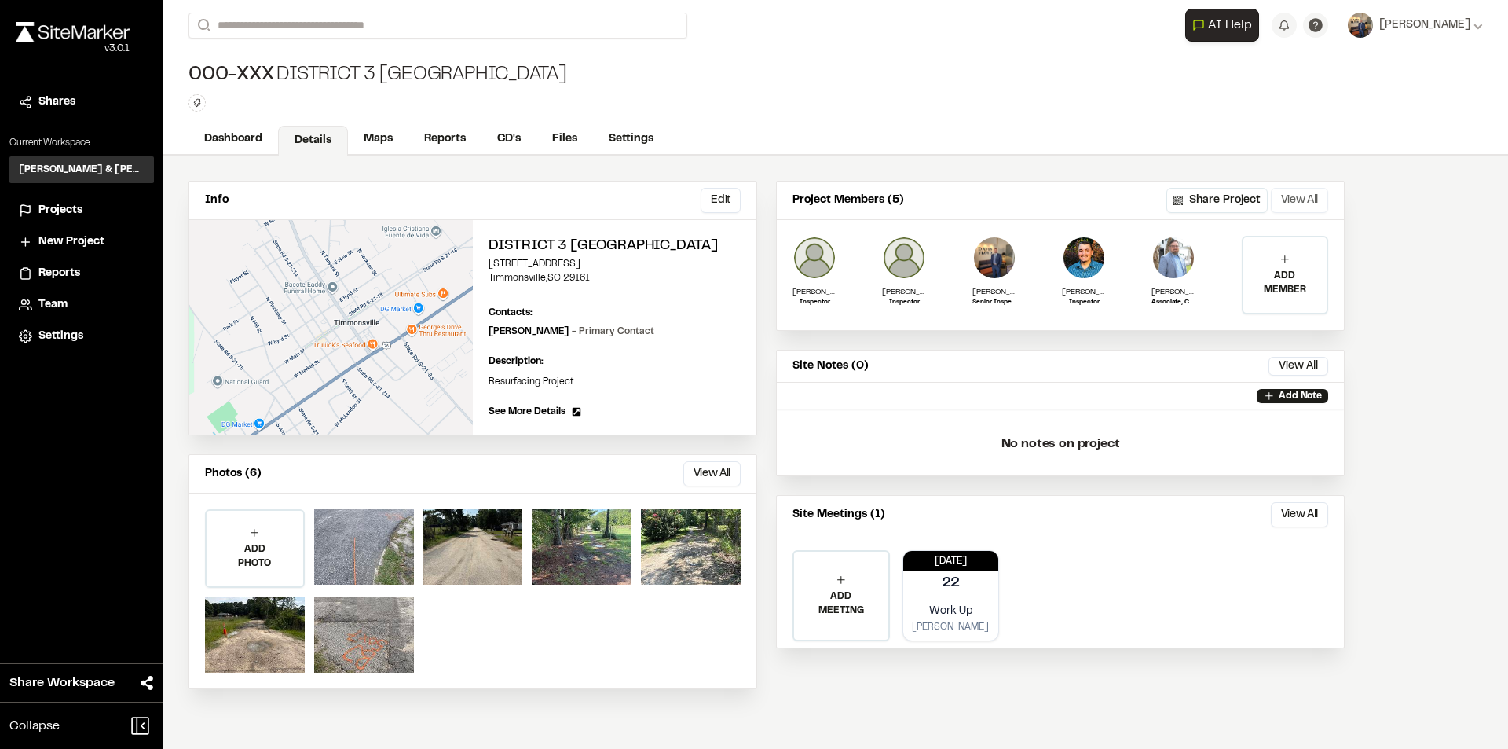
click at [1305, 198] on button "View All" at bounding box center [1299, 200] width 57 height 25
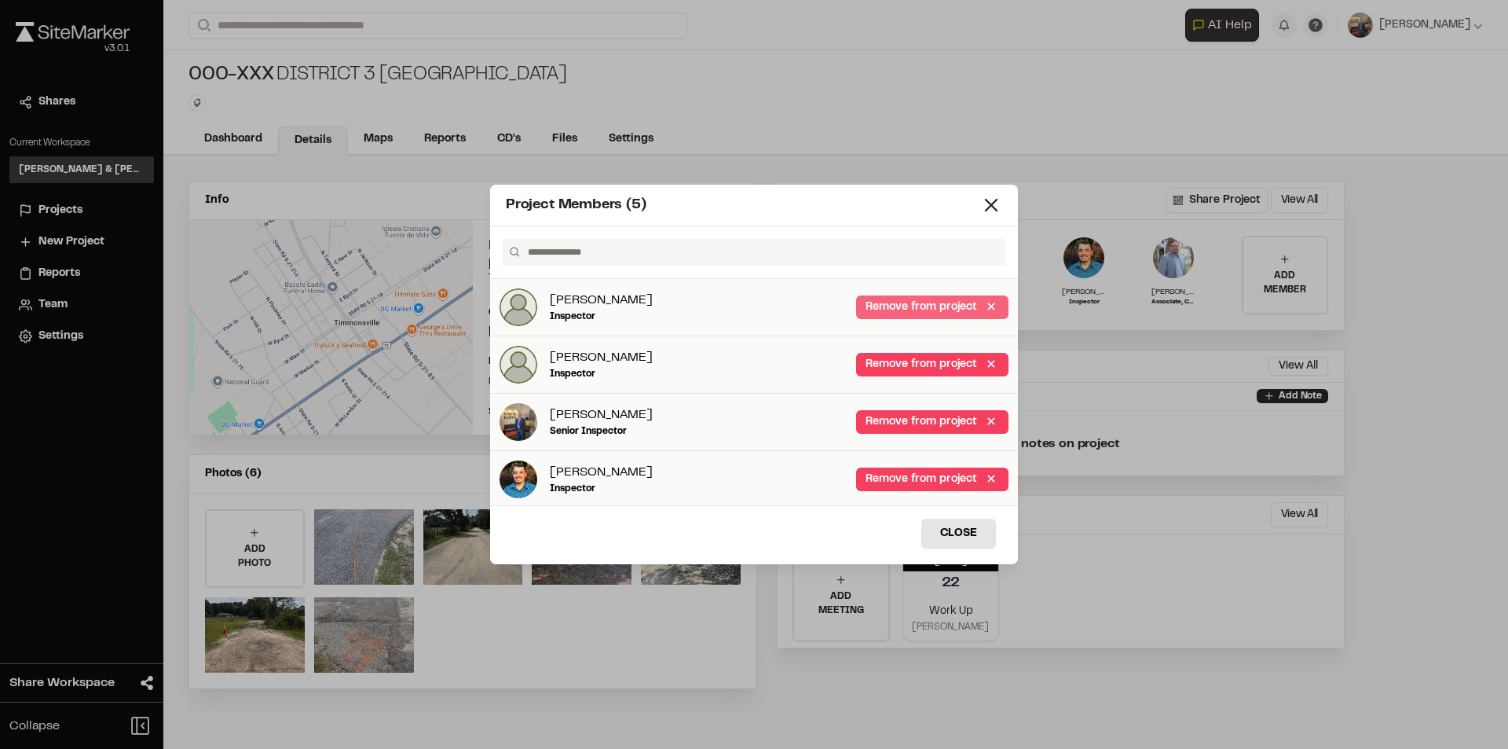
click at [910, 313] on link "Remove from project" at bounding box center [932, 307] width 152 height 24
drag, startPoint x: 951, startPoint y: 535, endPoint x: 853, endPoint y: 485, distance: 109.6
click at [946, 530] on button "Close" at bounding box center [959, 534] width 75 height 30
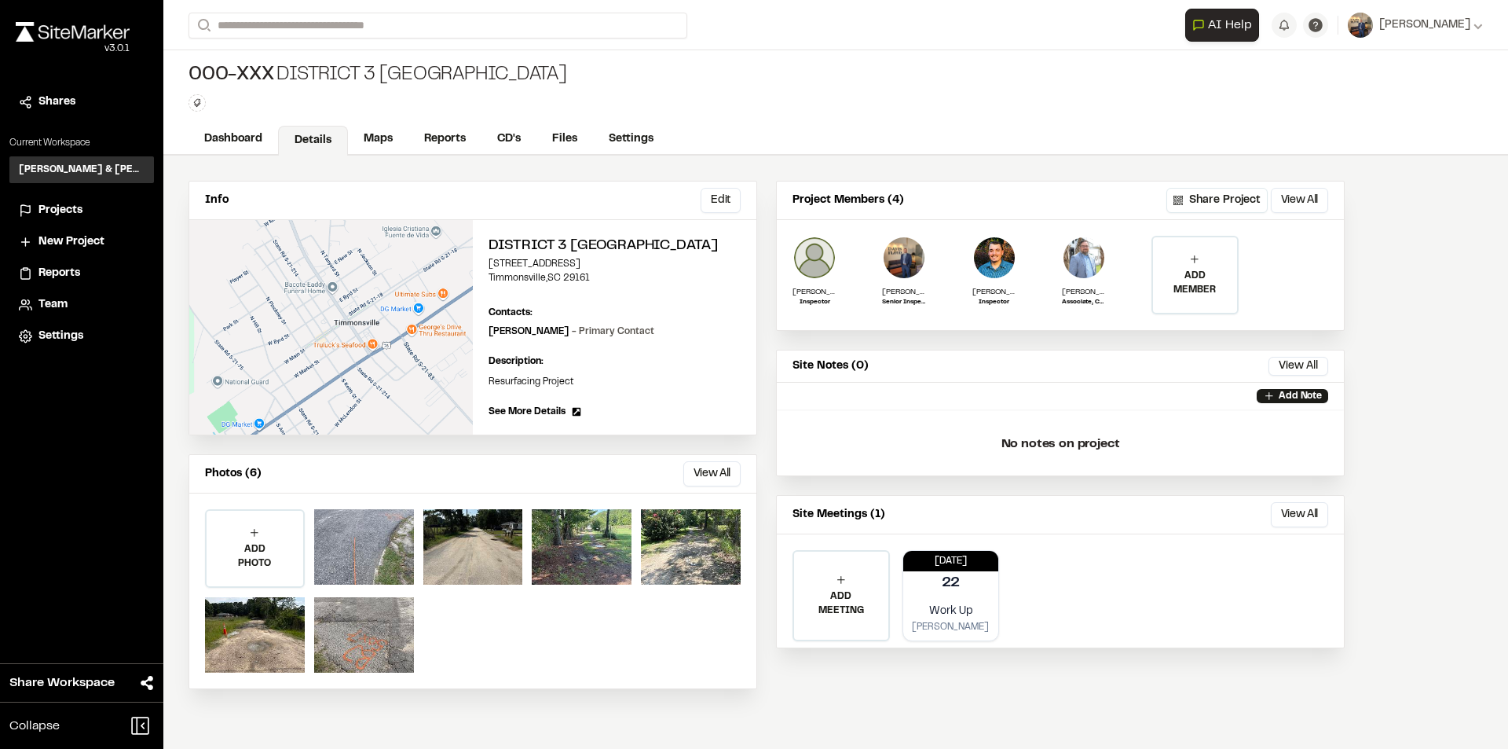
click at [71, 213] on span "Projects" at bounding box center [60, 210] width 44 height 17
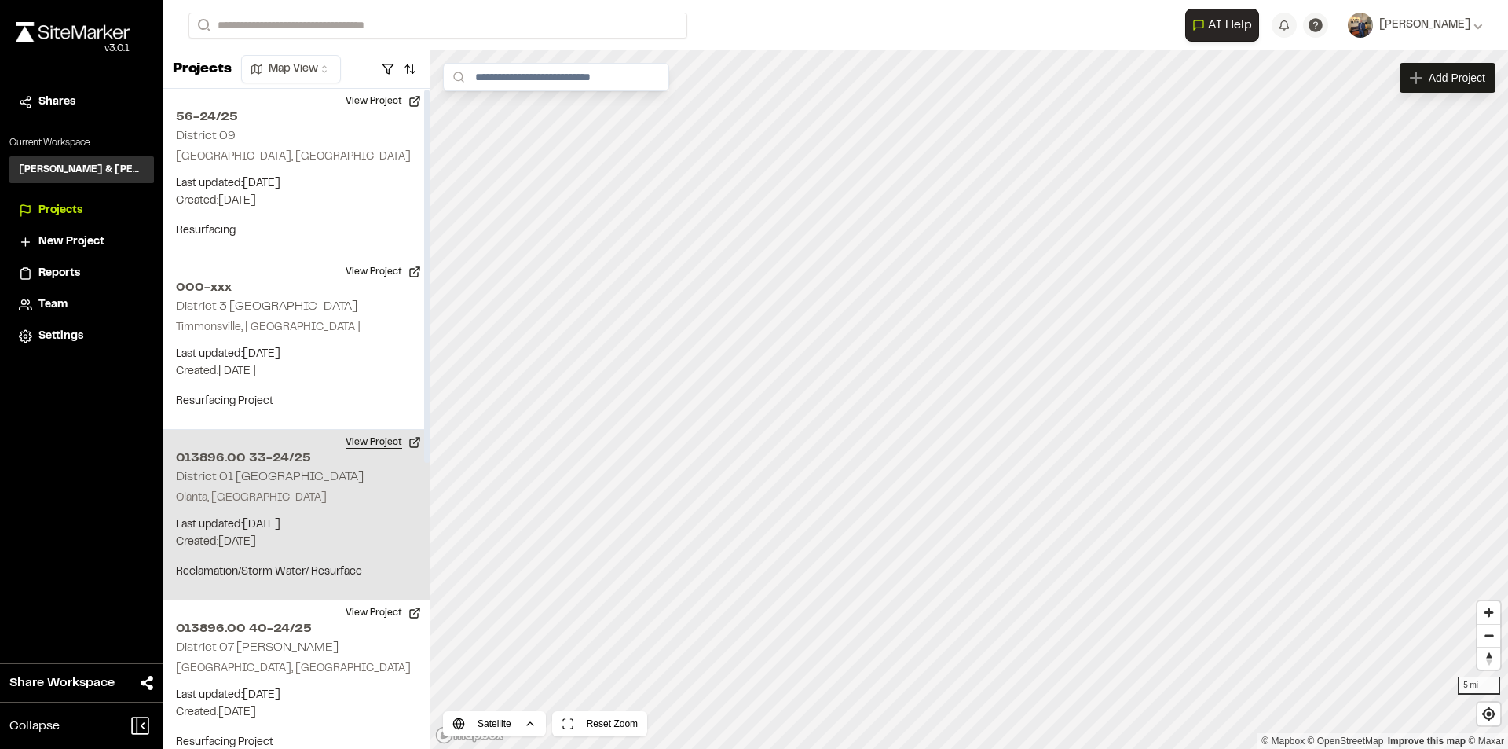
click at [372, 439] on button "View Project" at bounding box center [383, 442] width 94 height 25
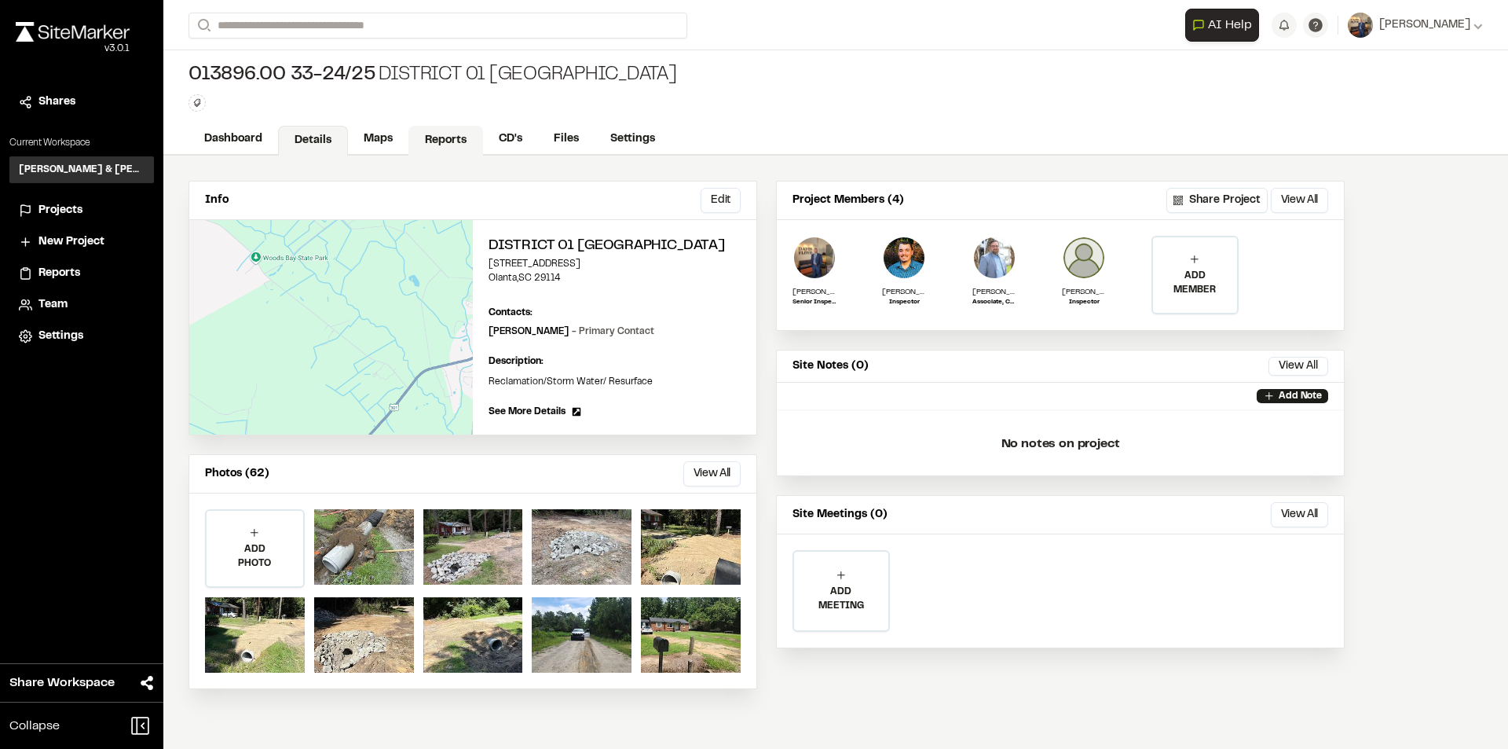
click at [450, 143] on link "Reports" at bounding box center [446, 141] width 75 height 30
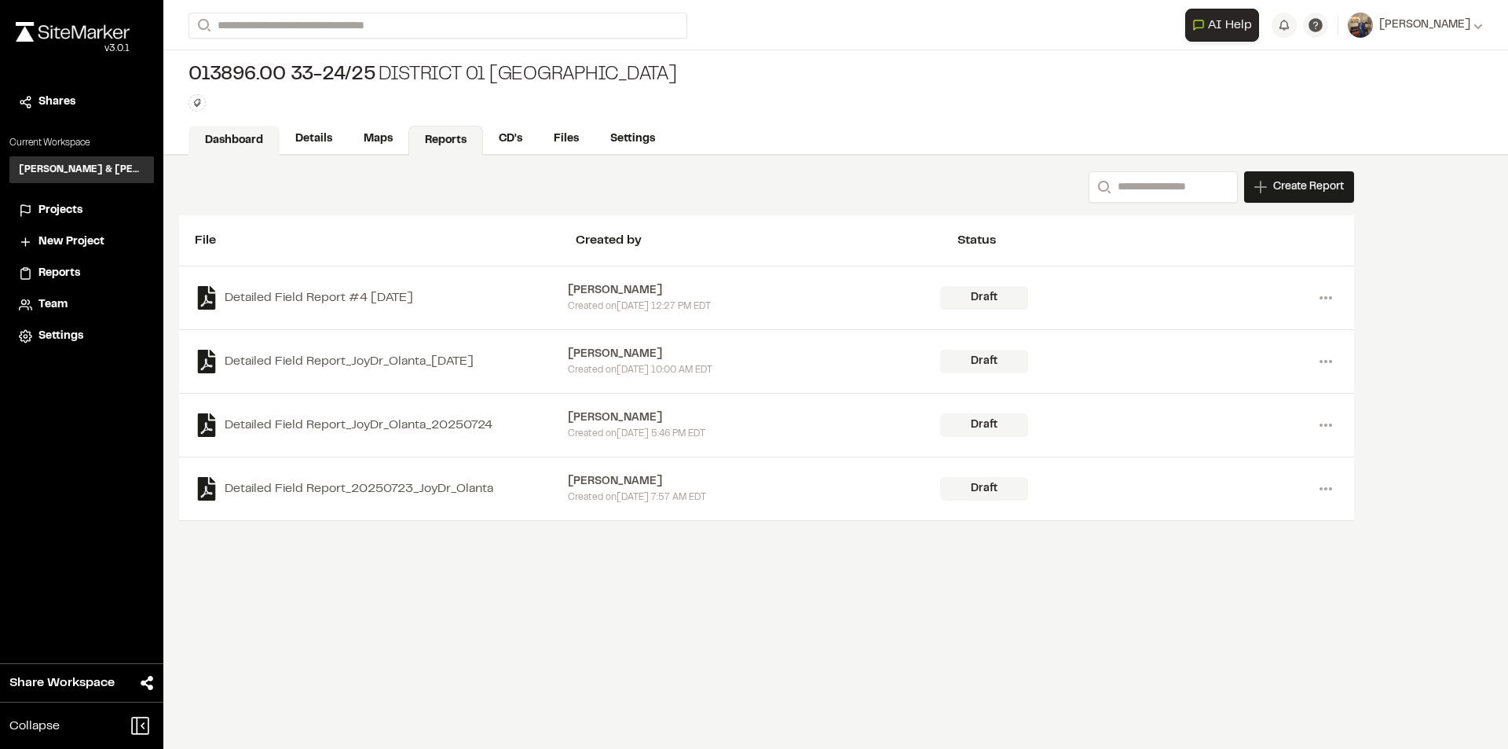
click at [233, 128] on link "Dashboard" at bounding box center [234, 141] width 91 height 30
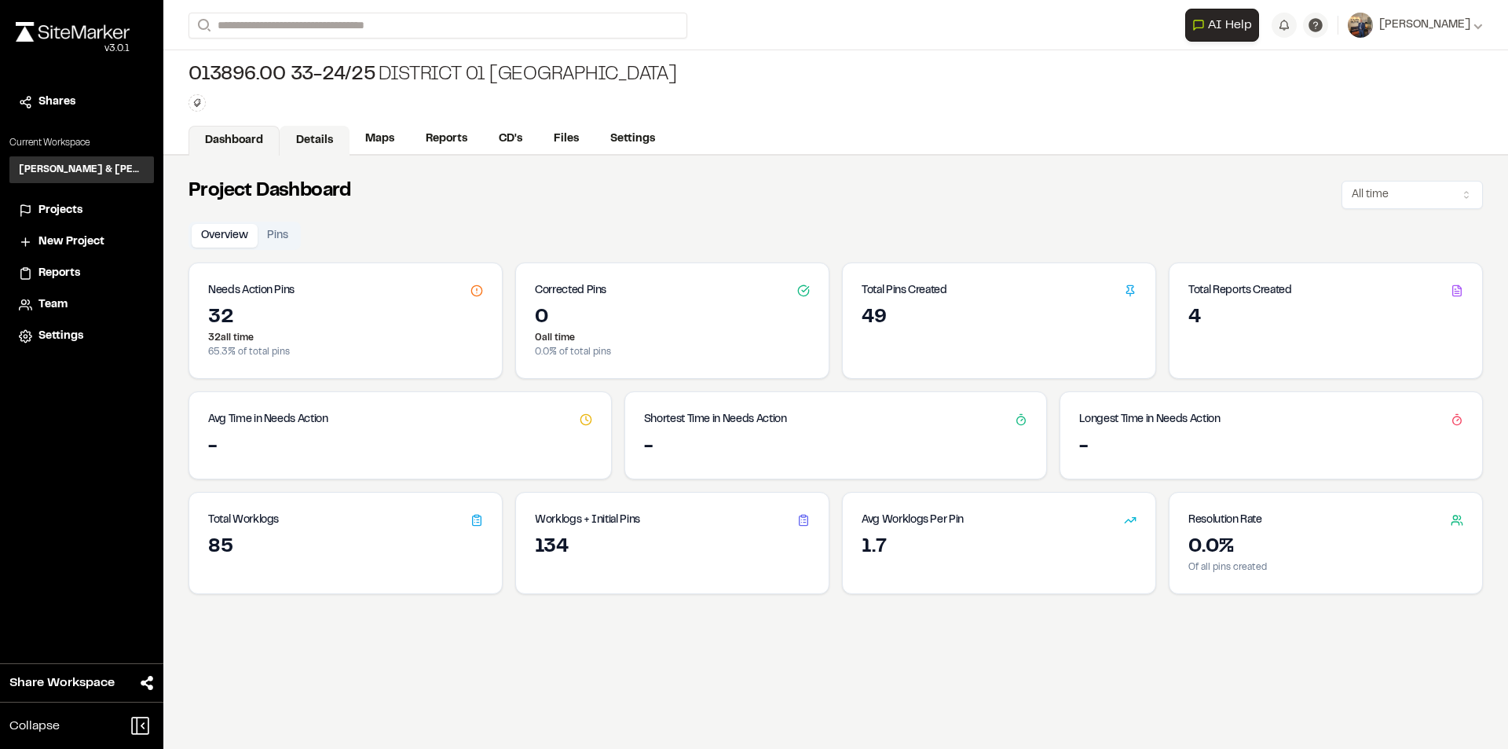
click at [320, 133] on link "Details" at bounding box center [315, 141] width 70 height 30
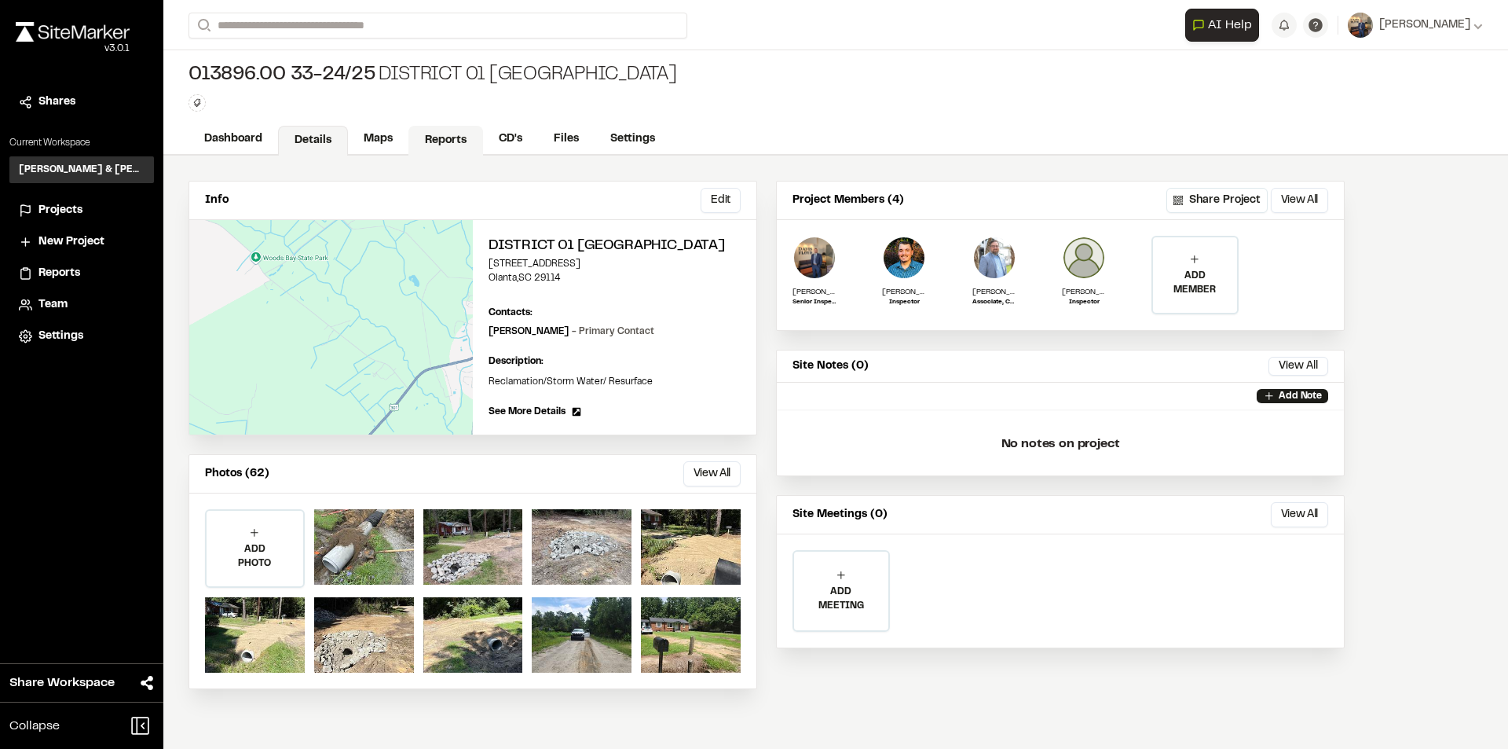
click at [440, 144] on link "Reports" at bounding box center [446, 141] width 75 height 30
